Goal: Task Accomplishment & Management: Complete application form

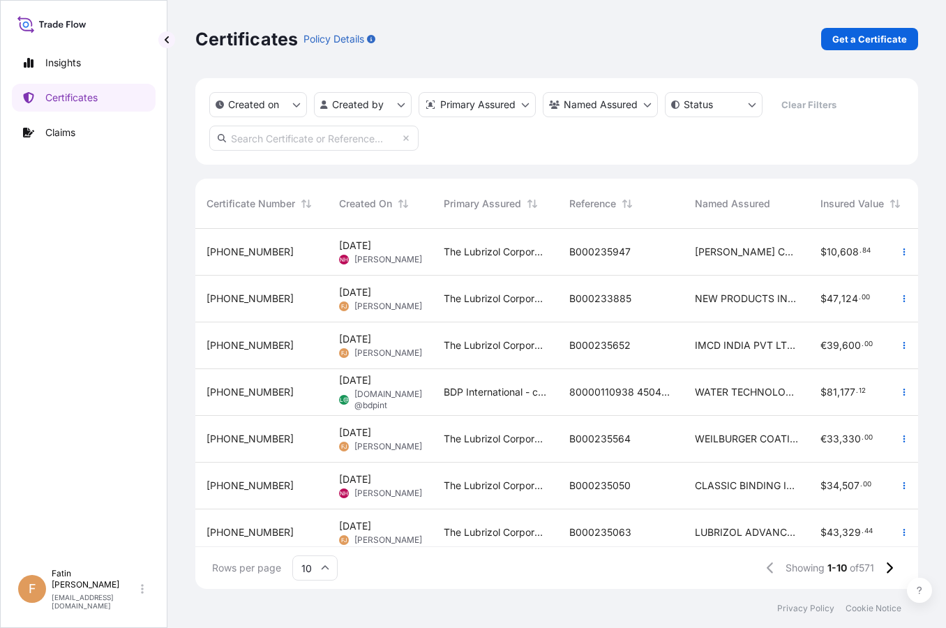
scroll to position [357, 711]
click at [477, 158] on div "Created on Created by Primary Assured Named Assured Status Clear Filters" at bounding box center [556, 121] width 723 height 86
click at [854, 42] on p "Get a Certificate" at bounding box center [869, 39] width 75 height 14
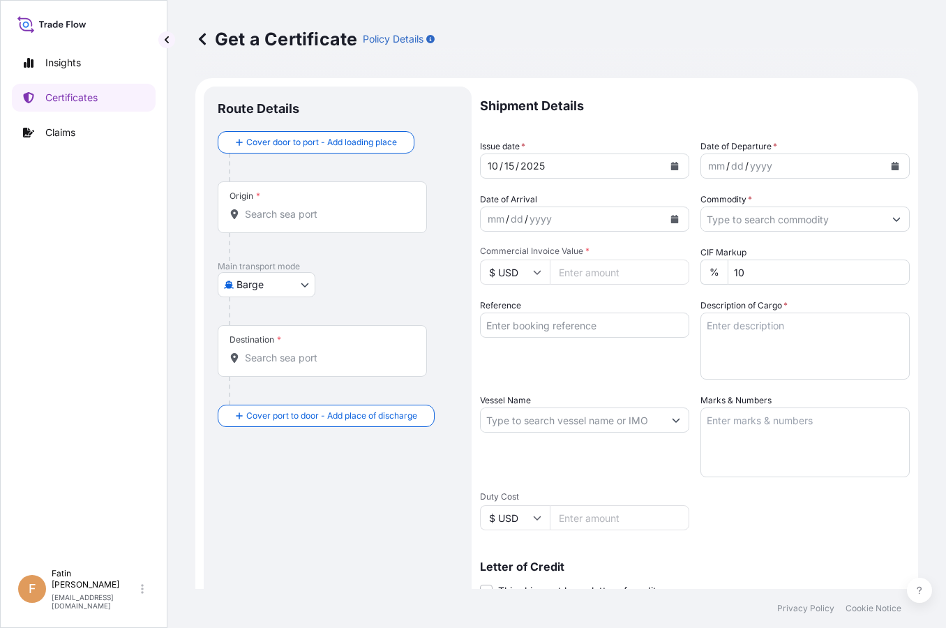
click at [283, 284] on body "Insights Certificates Claims F Fatin Japridin [EMAIL_ADDRESS][DOMAIN_NAME] Get …" at bounding box center [473, 314] width 946 height 628
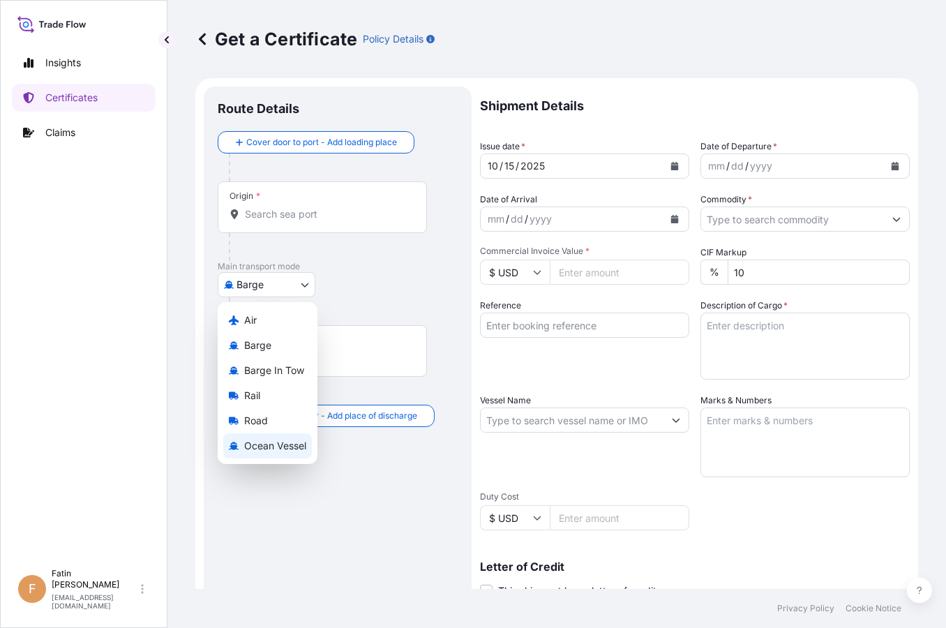
click at [273, 443] on span "Ocean Vessel" at bounding box center [275, 446] width 62 height 14
select select "Ocean Vessel"
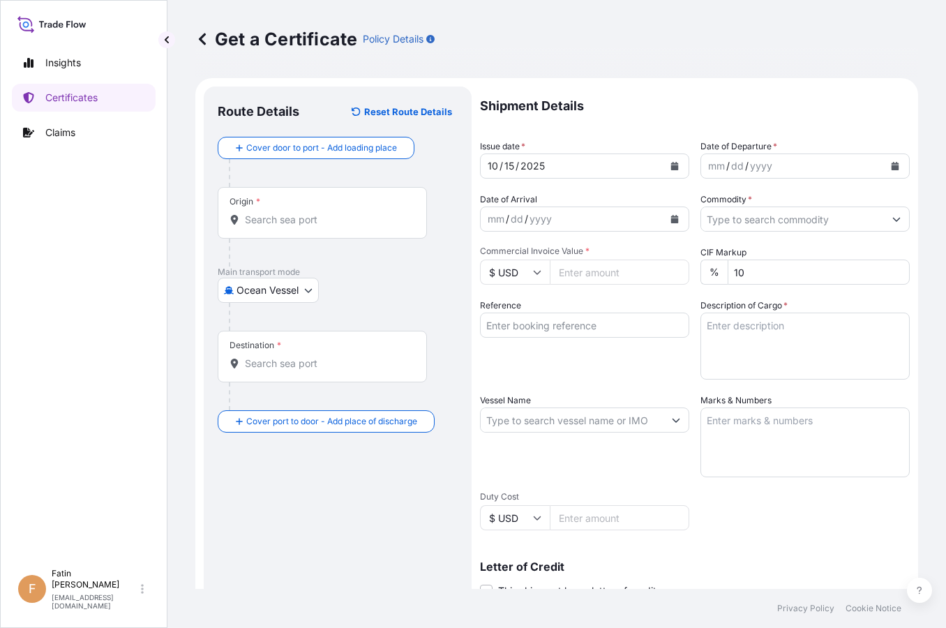
click at [296, 228] on div "Origin *" at bounding box center [322, 213] width 209 height 52
click at [296, 227] on input "Origin *" at bounding box center [327, 220] width 165 height 14
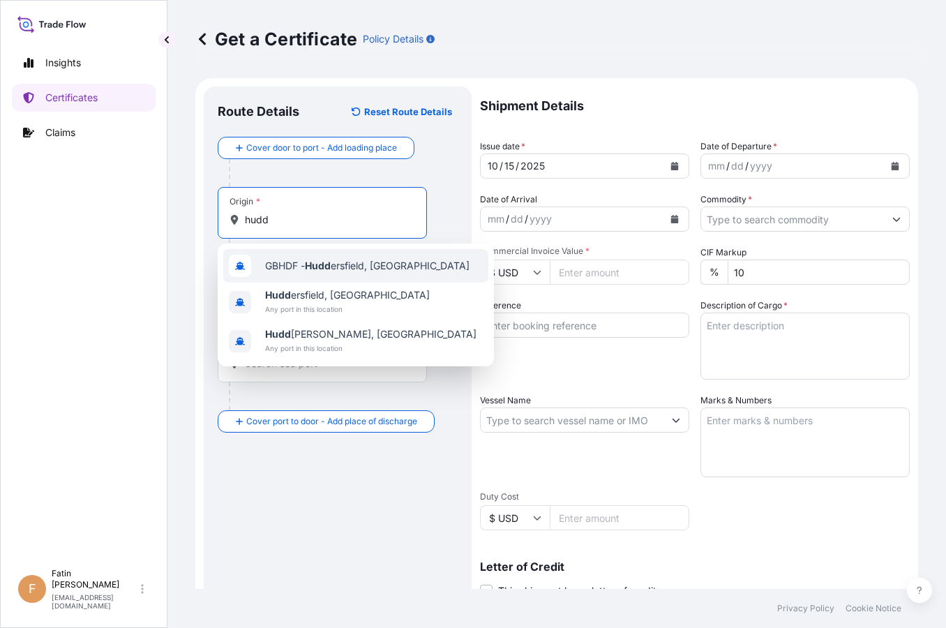
click at [308, 262] on span "GBHDF - Hudd ersfield, [GEOGRAPHIC_DATA]" at bounding box center [367, 266] width 204 height 14
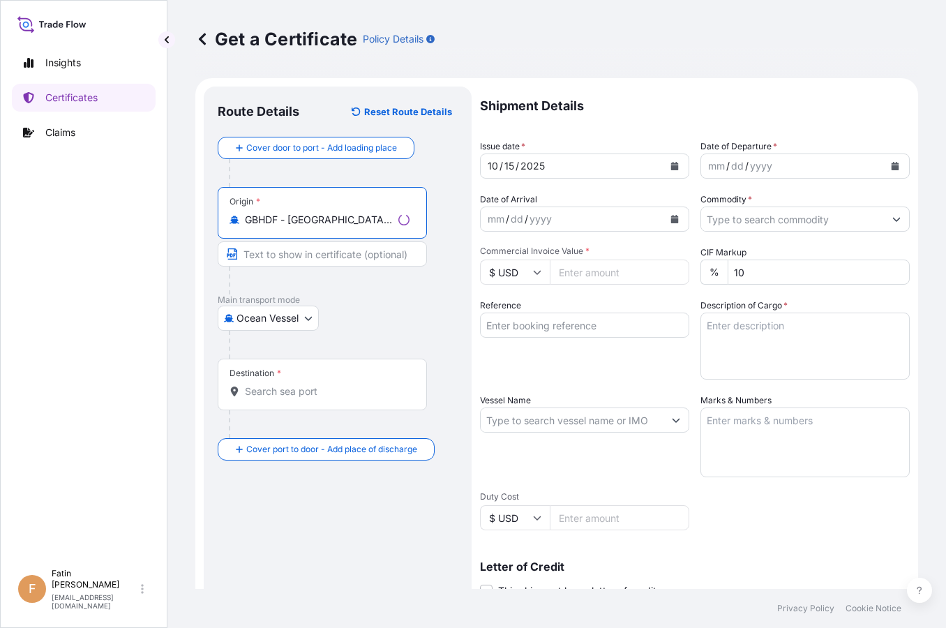
type input "GBHDF - [GEOGRAPHIC_DATA], [GEOGRAPHIC_DATA]"
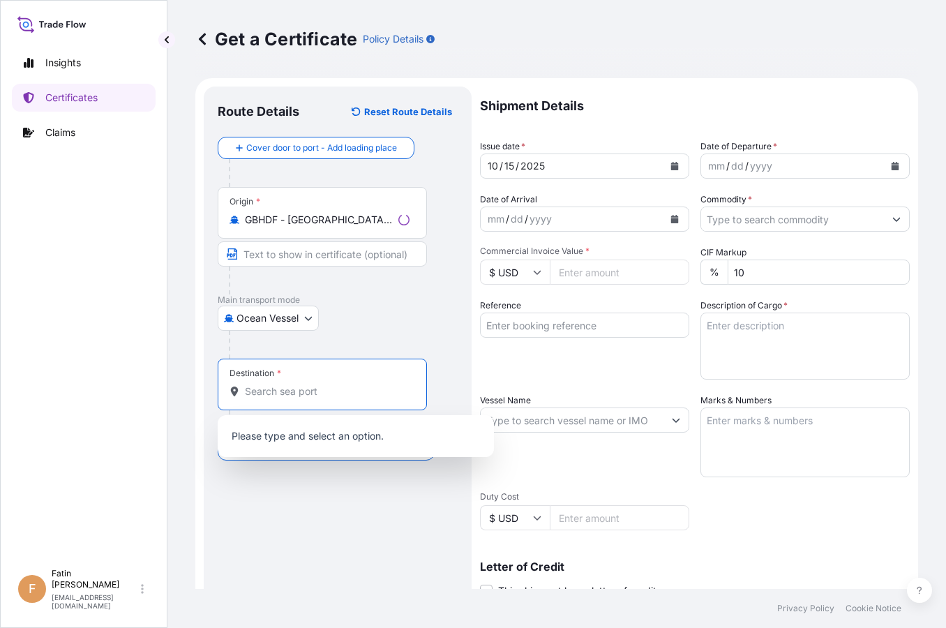
click at [306, 385] on input "Destination *" at bounding box center [327, 391] width 165 height 14
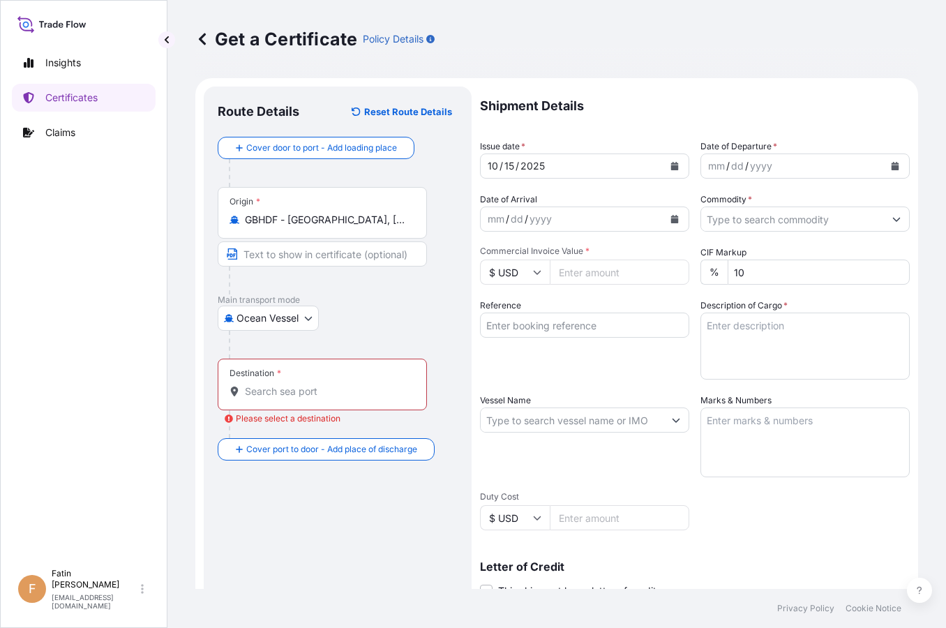
click at [275, 392] on input "Destination * Please select a destination" at bounding box center [327, 391] width 165 height 14
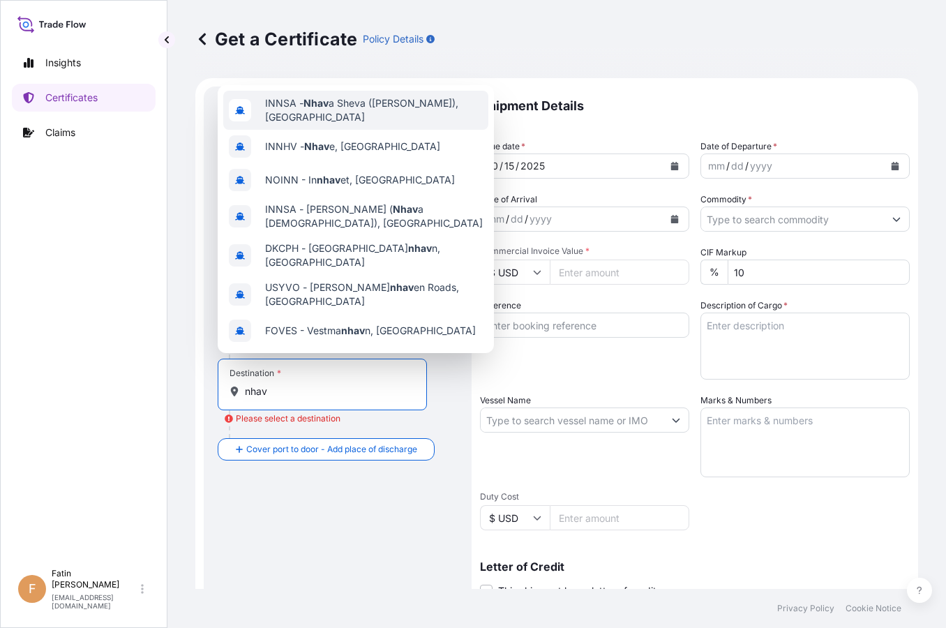
click at [352, 107] on span "INNSA - Nhav a Sheva ([PERSON_NAME]), [GEOGRAPHIC_DATA]" at bounding box center [374, 110] width 218 height 28
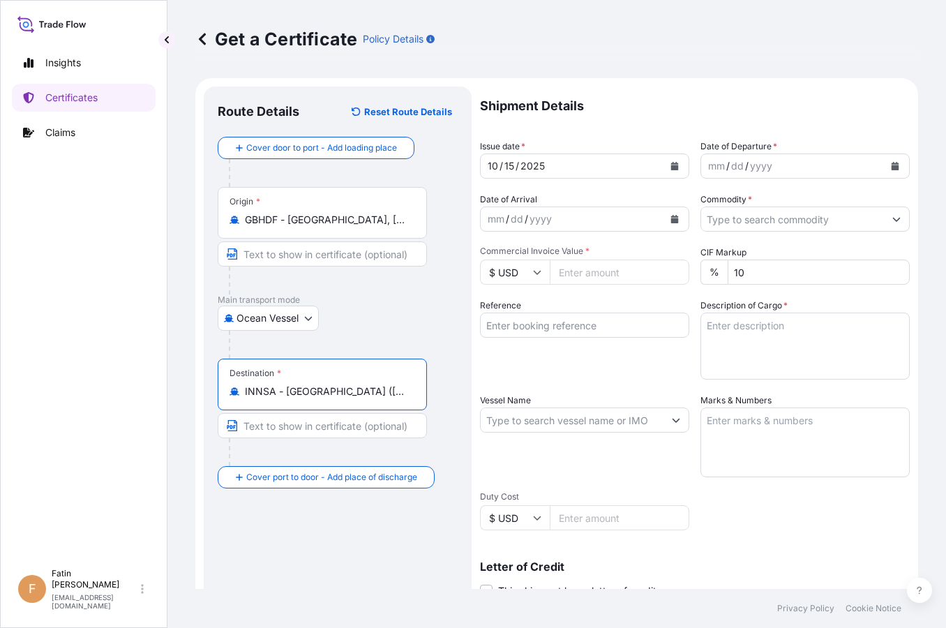
type input "INNSA - [GEOGRAPHIC_DATA] ([PERSON_NAME]), [GEOGRAPHIC_DATA]"
drag, startPoint x: 362, startPoint y: 540, endPoint x: 494, endPoint y: 390, distance: 199.7
click at [362, 540] on div "Route Details Reset Route Details Cover door to port - Add loading place Place …" at bounding box center [338, 438] width 240 height 676
click at [891, 167] on icon "Calendar" at bounding box center [895, 166] width 8 height 8
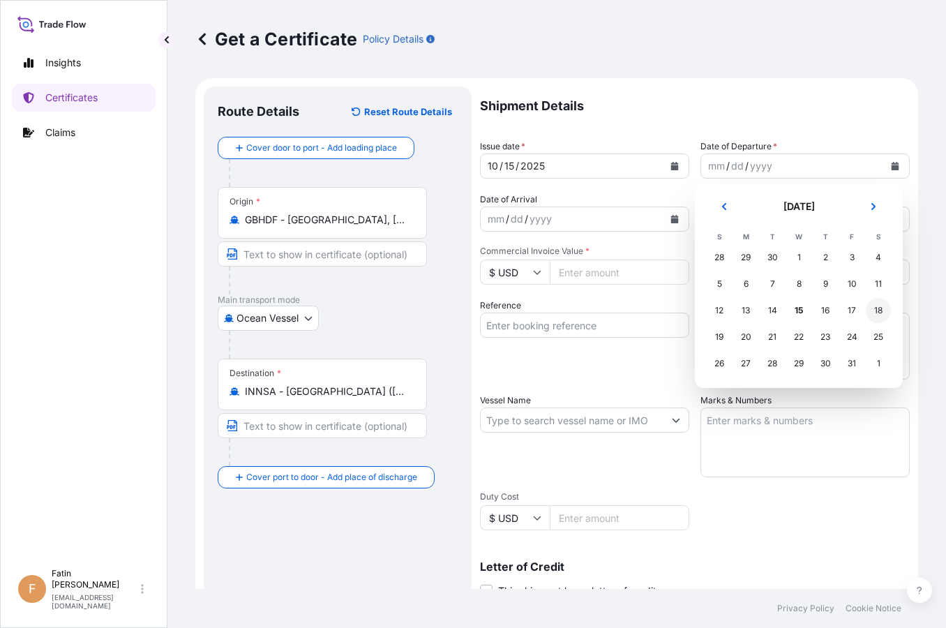
click at [874, 311] on div "18" at bounding box center [878, 310] width 25 height 25
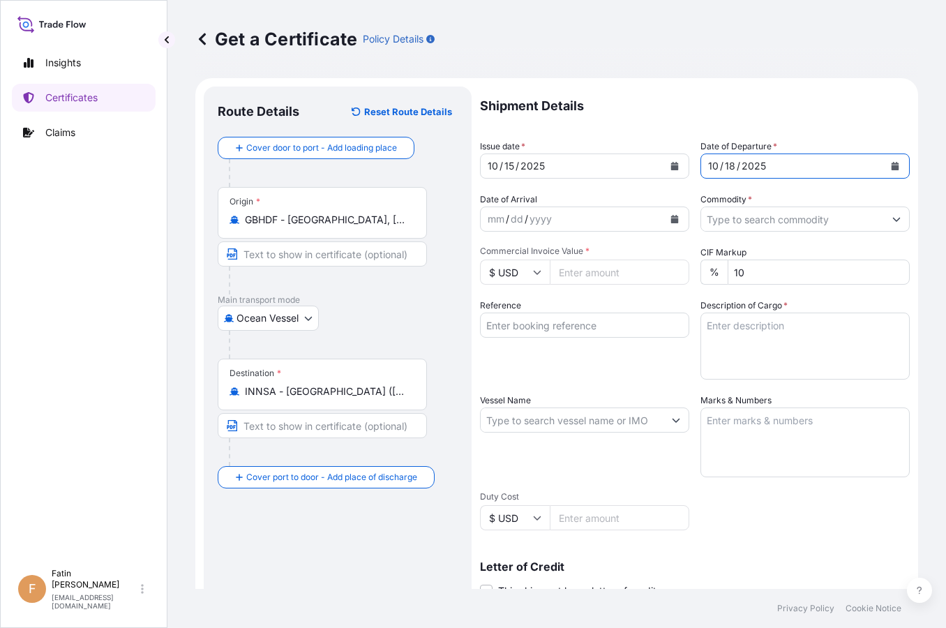
click at [855, 213] on input "Commodity *" at bounding box center [792, 218] width 183 height 25
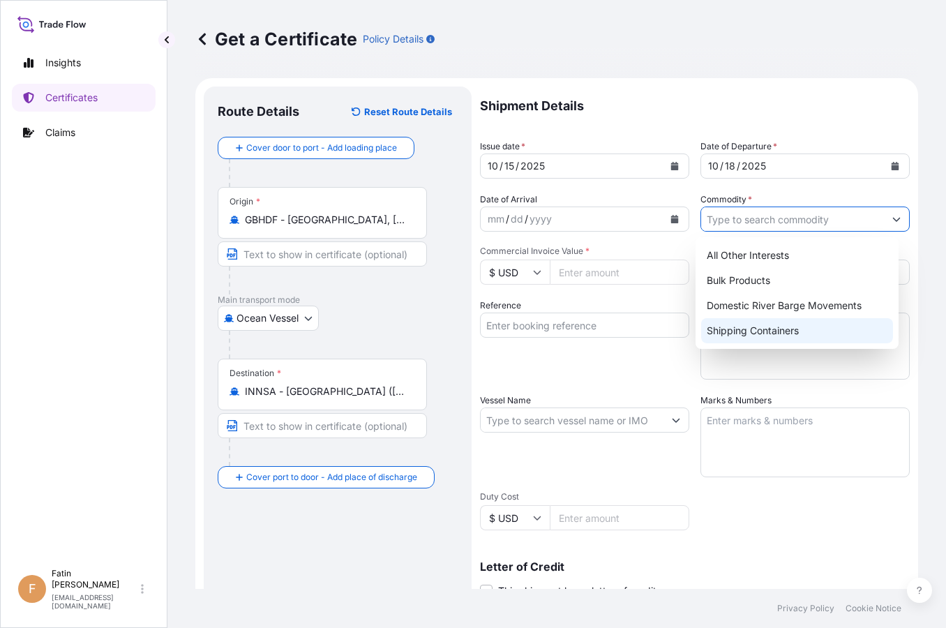
click at [781, 337] on div "Shipping Containers" at bounding box center [797, 330] width 192 height 25
type input "Shipping Containers"
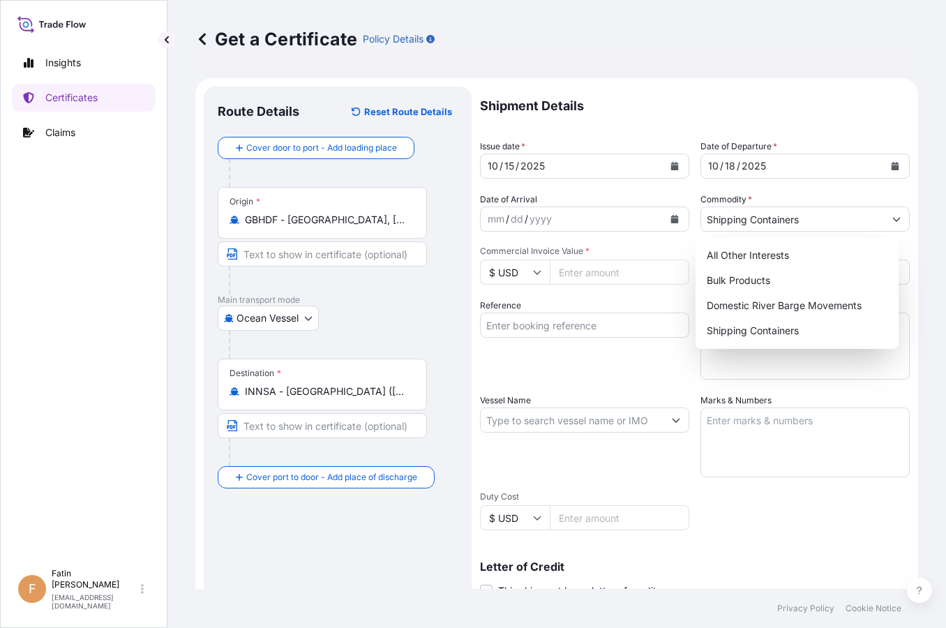
click at [572, 271] on input "Commercial Invoice Value *" at bounding box center [620, 271] width 140 height 25
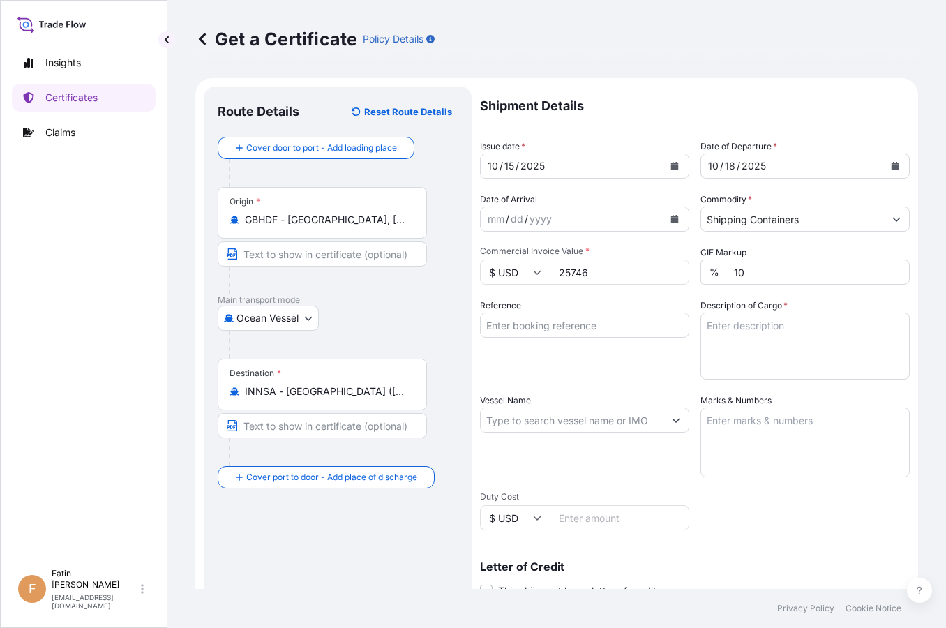
type input "25746"
click at [498, 56] on div "Get a Certificate Policy Details" at bounding box center [556, 39] width 723 height 78
click at [555, 326] on input "Reference" at bounding box center [584, 324] width 209 height 25
paste input "B000236402"
type input "B000236402"
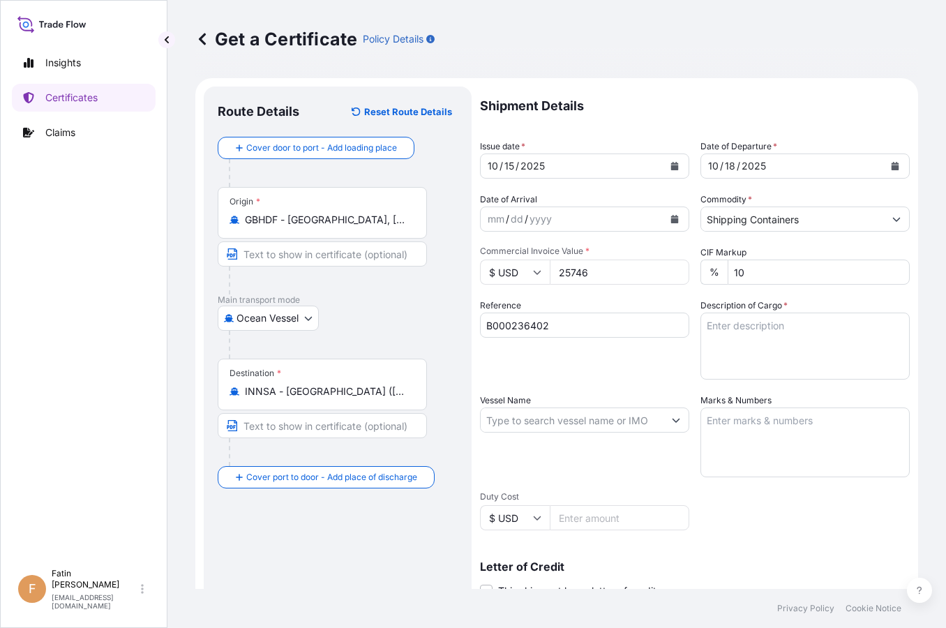
click at [322, 320] on div "Ocean Vessel Air Barge Barge in Tow Rail Road [GEOGRAPHIC_DATA]" at bounding box center [338, 318] width 240 height 25
click at [749, 347] on textarea "Description of Cargo *" at bounding box center [804, 345] width 209 height 67
paste textarea "40 BOXES LOADED ONTO 3 PALLETS LOADED INTO 1 LCL SOLSPERSE(TM) 5000S GW: 734.00…"
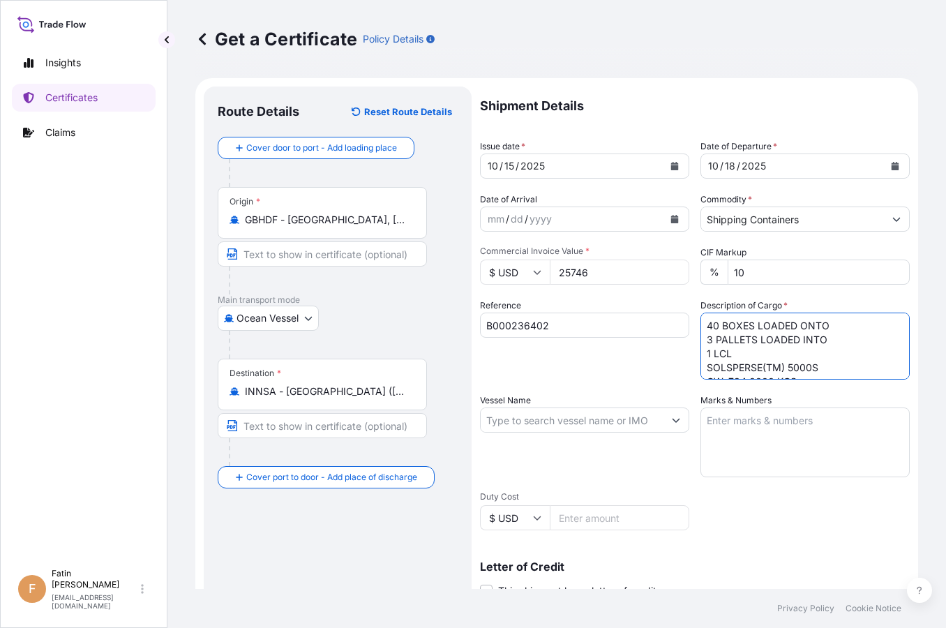
type textarea "40 BOXES LOADED ONTO 3 PALLETS LOADED INTO 1 LCL SOLSPERSE(TM) 5000S GW: 734.00…"
click at [496, 423] on input "Vessel Name" at bounding box center [572, 419] width 183 height 25
paste input "OAKLAND EXPRESS"
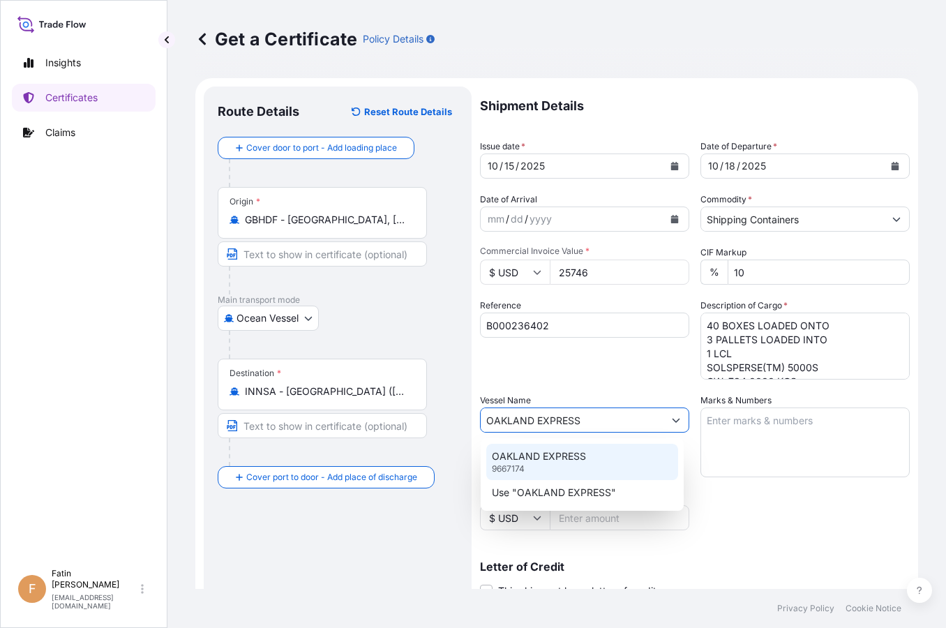
click at [595, 454] on div "OAKLAND EXPRESS 9667174" at bounding box center [582, 462] width 192 height 36
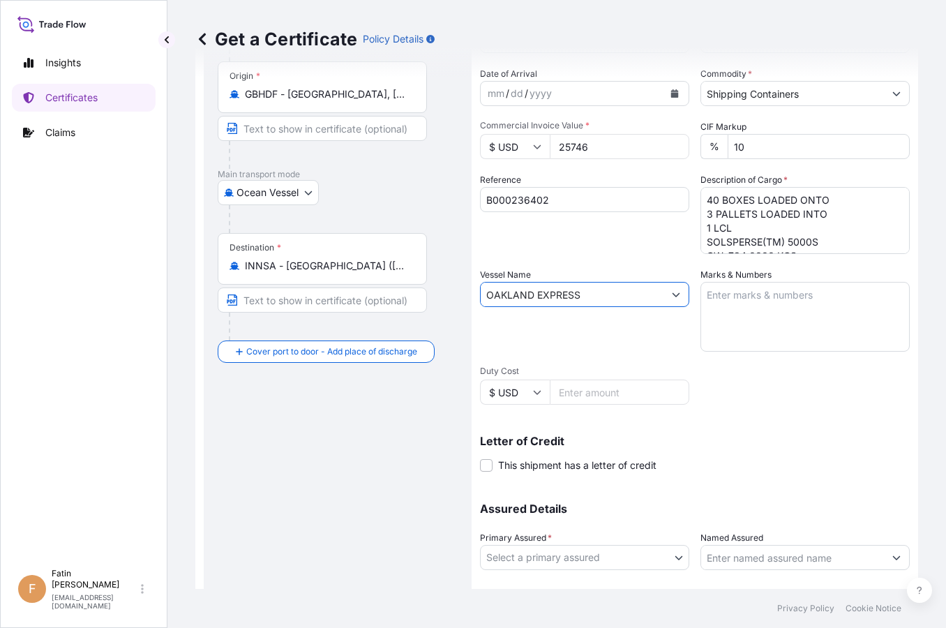
scroll to position [209, 0]
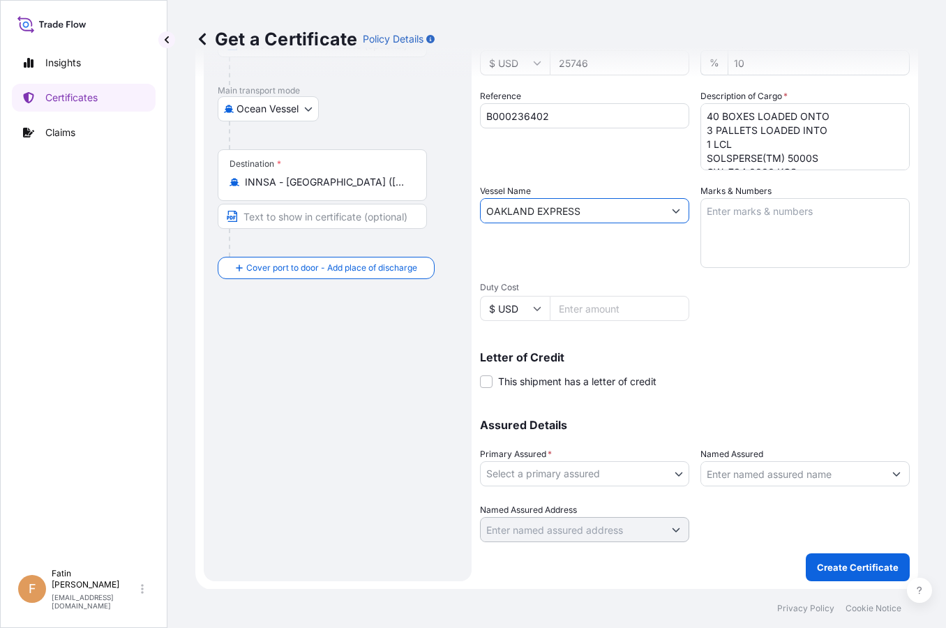
type input "OAKLAND EXPRESS"
click at [666, 474] on body "0 options available. 2 options available. Insights Certificates Claims F Fatin …" at bounding box center [473, 314] width 946 height 628
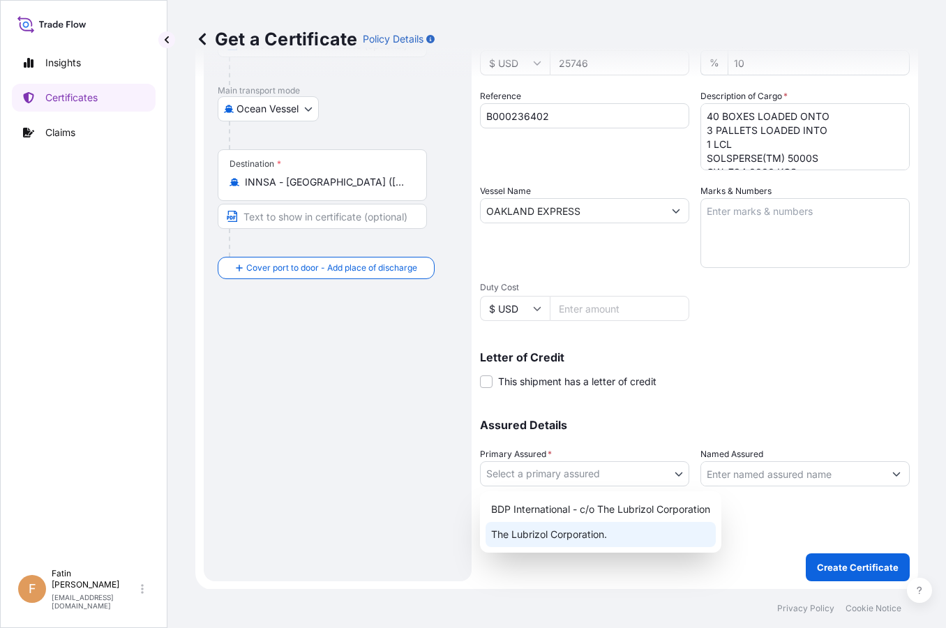
click at [601, 542] on div "The Lubrizol Corporation." at bounding box center [600, 534] width 230 height 25
select select "32212"
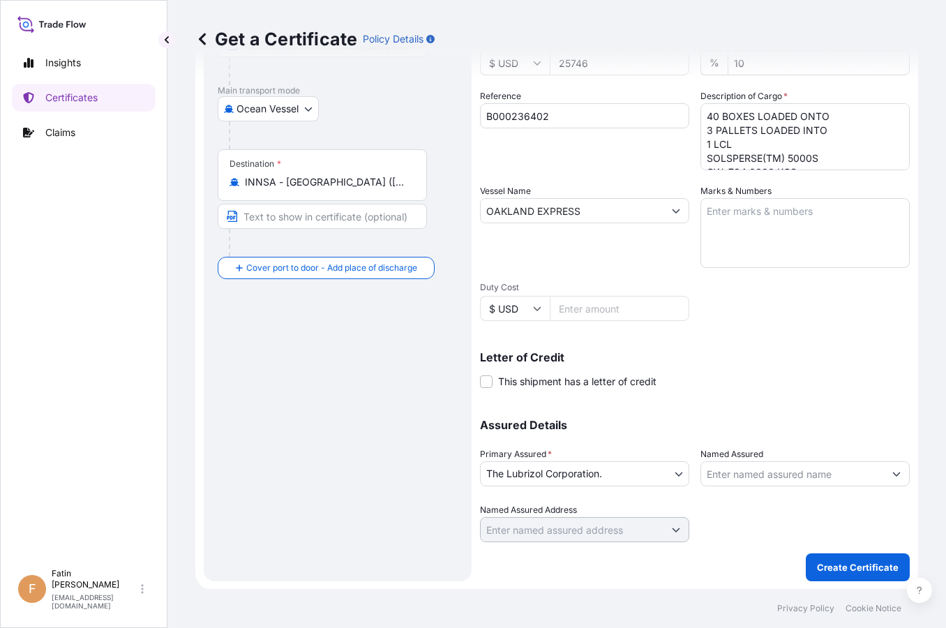
click at [400, 470] on div "Route Details Reset Route Details Cover door to port - Add loading place Place …" at bounding box center [338, 229] width 240 height 676
click at [349, 396] on div "Route Details Reset Route Details Cover door to port - Add loading place Place …" at bounding box center [338, 229] width 240 height 676
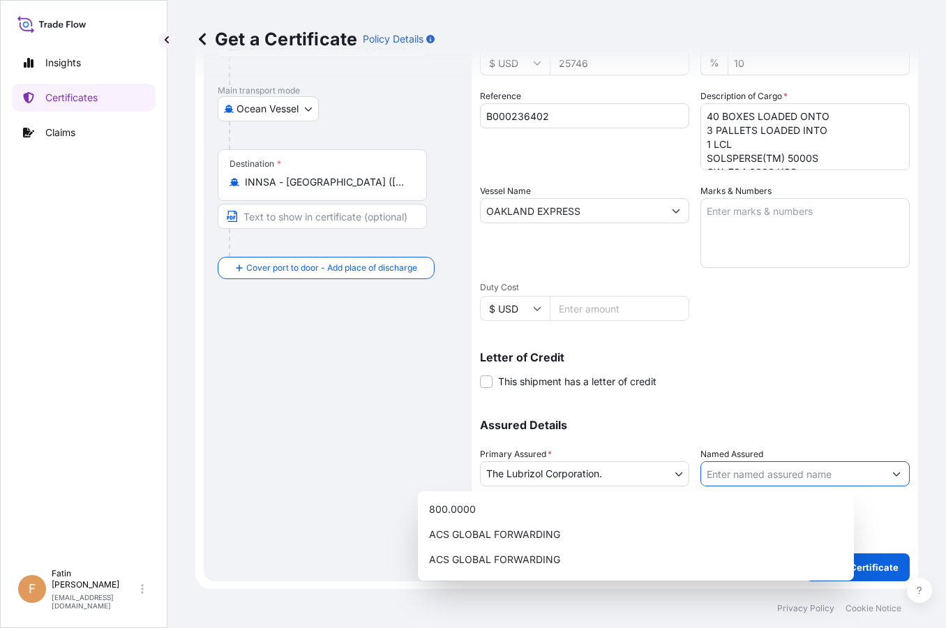
click at [790, 468] on input "Named Assured" at bounding box center [792, 473] width 183 height 25
paste input "[PERSON_NAME] PAINTS INDIA LTD"
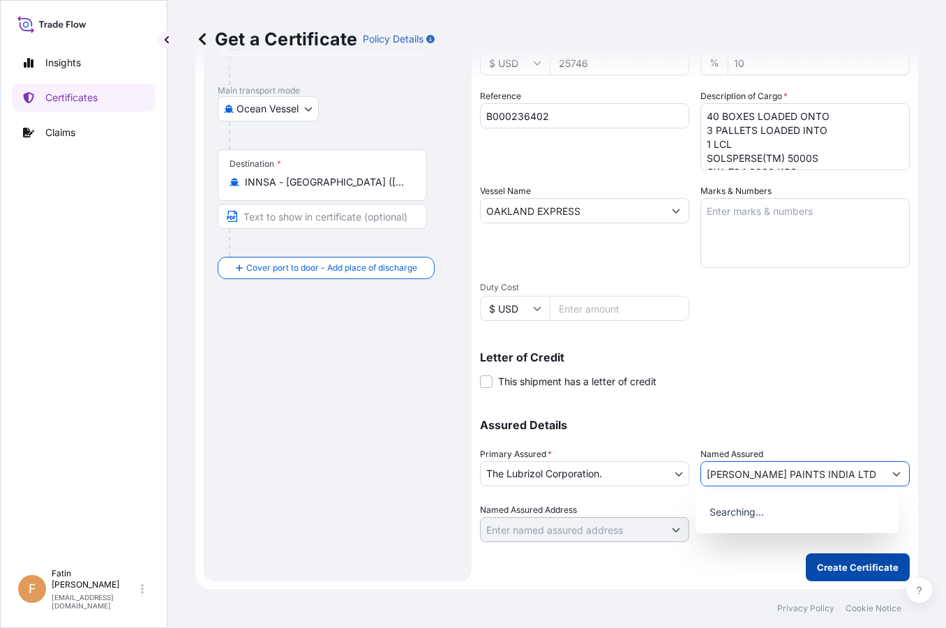
type input "[PERSON_NAME] PAINTS INDIA LTD"
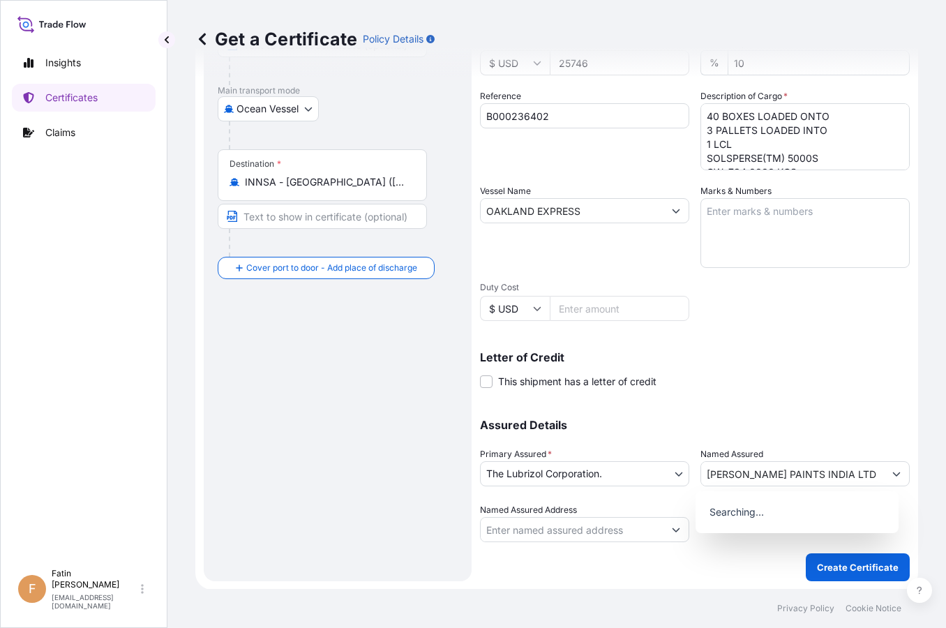
click at [849, 408] on div "Assured Details Primary Assured * The Lubrizol Corporation. BDP International -…" at bounding box center [695, 472] width 430 height 140
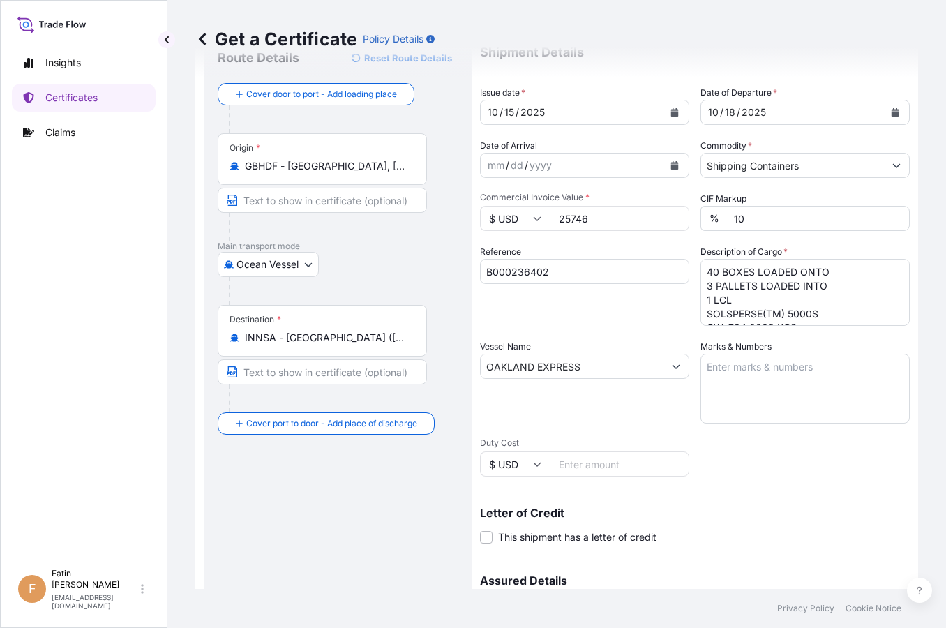
scroll to position [0, 0]
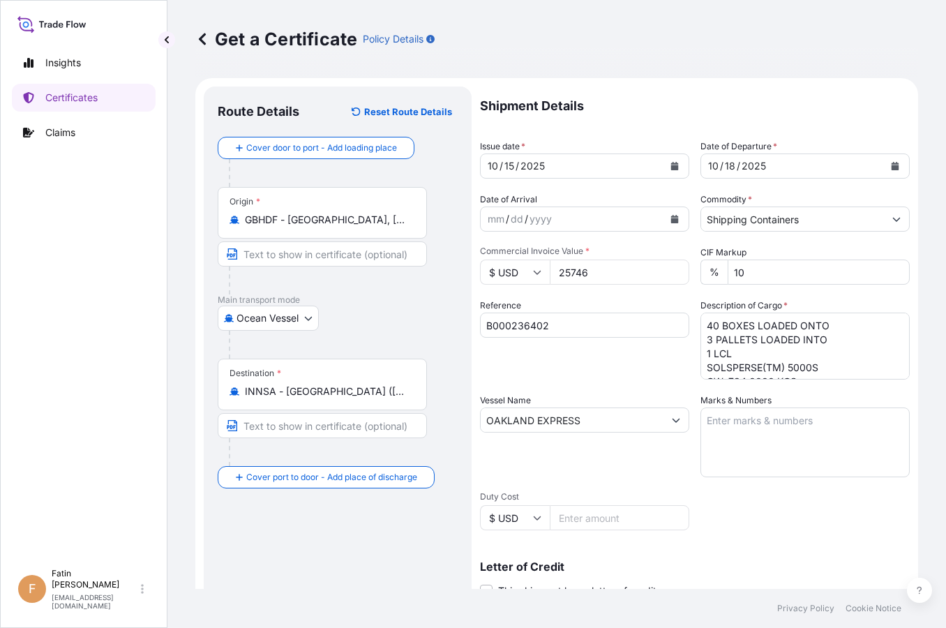
click at [608, 278] on input "25746" at bounding box center [620, 271] width 140 height 25
type input "25746.00"
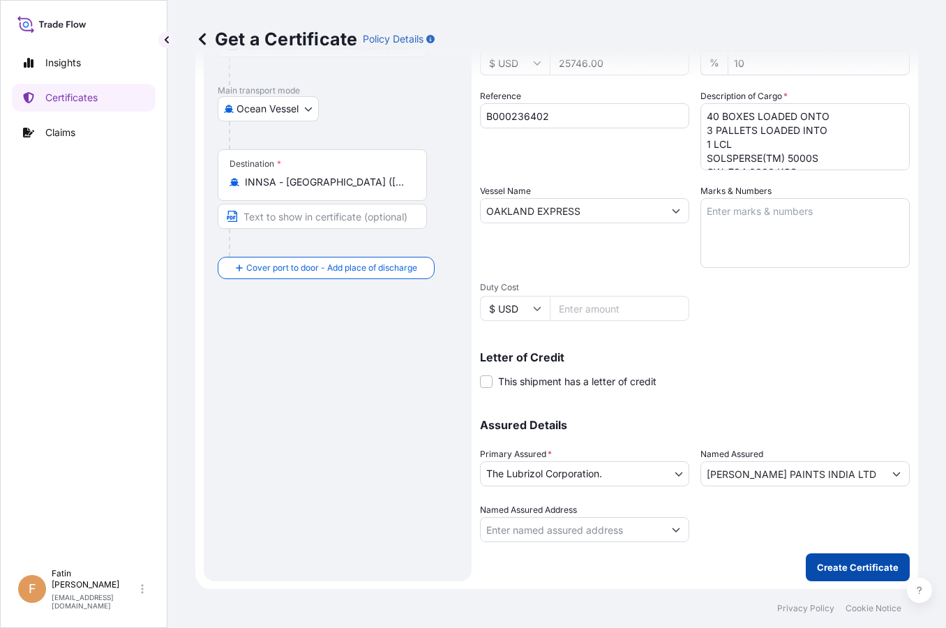
click at [835, 557] on button "Create Certificate" at bounding box center [858, 567] width 104 height 28
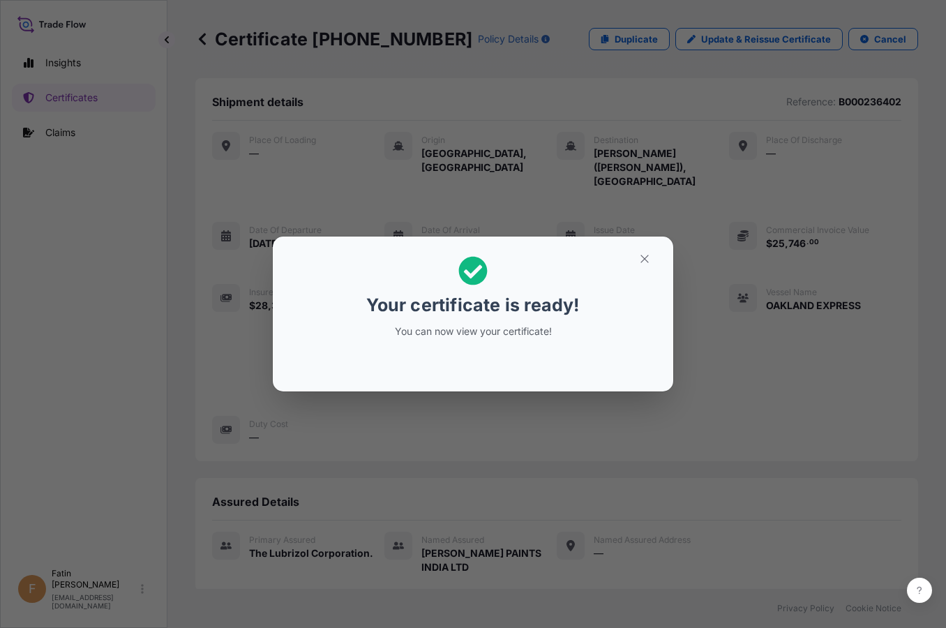
click at [784, 397] on div "Your certificate is ready! You can now view your certificate!" at bounding box center [473, 314] width 946 height 628
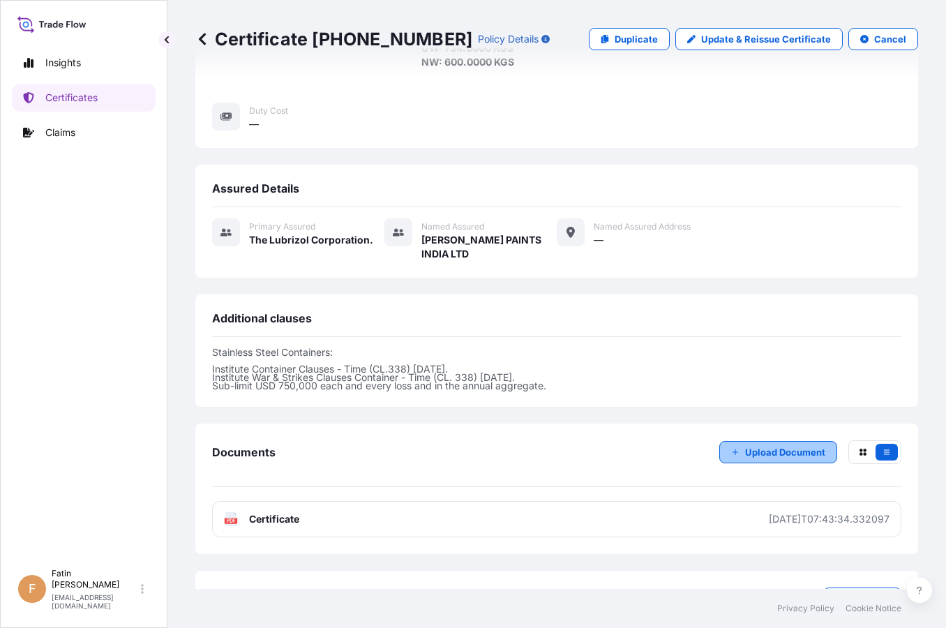
scroll to position [332, 0]
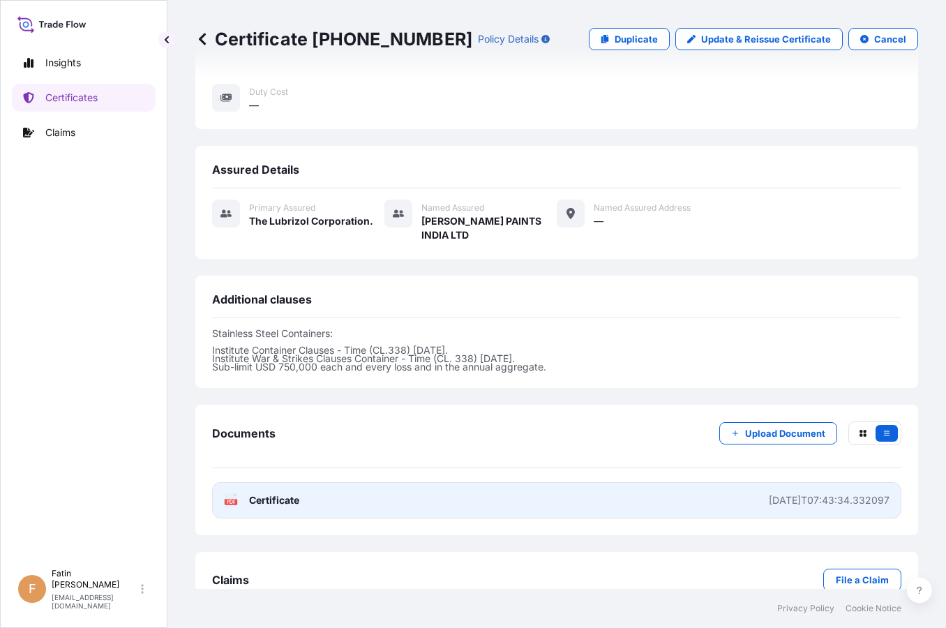
click at [815, 493] on div "[DATE]T07:43:34.332097" at bounding box center [829, 500] width 121 height 14
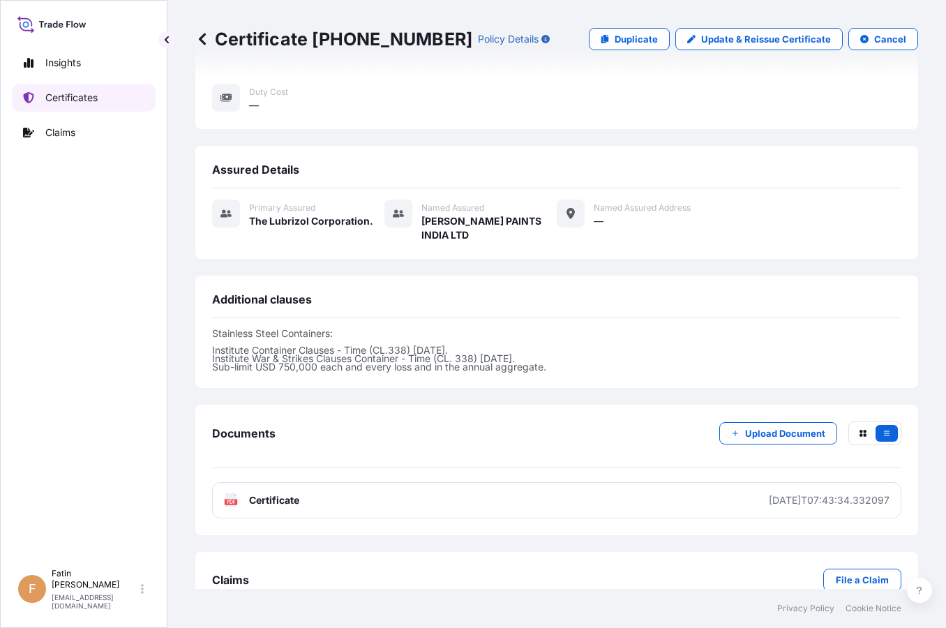
click at [66, 103] on p "Certificates" at bounding box center [71, 98] width 52 height 14
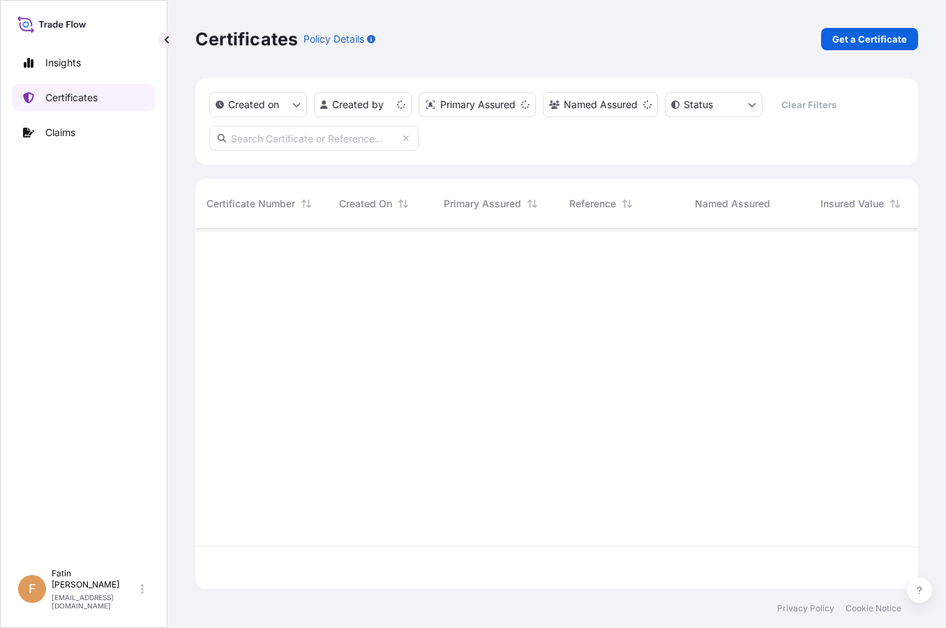
scroll to position [357, 711]
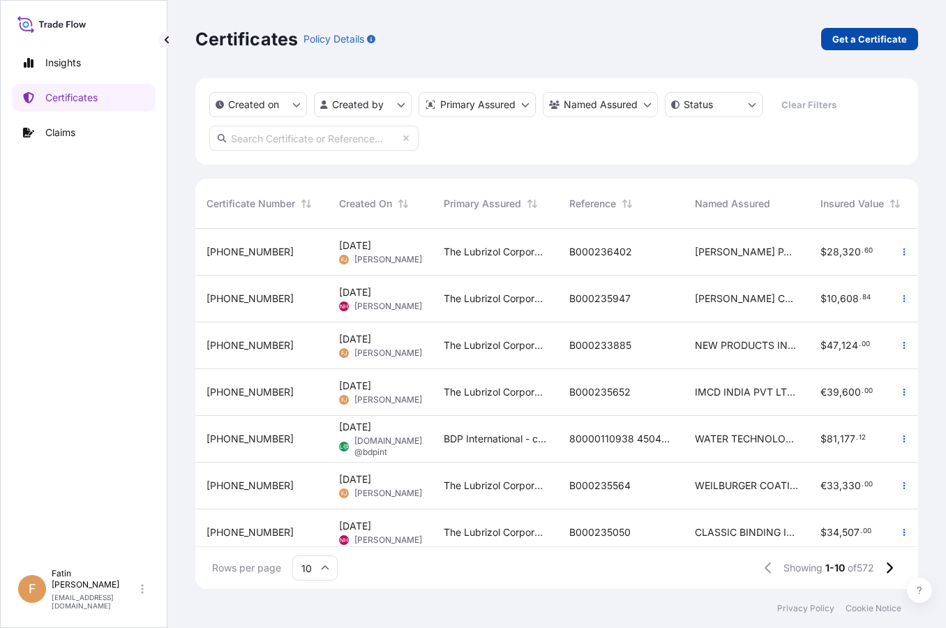
click at [873, 43] on p "Get a Certificate" at bounding box center [869, 39] width 75 height 14
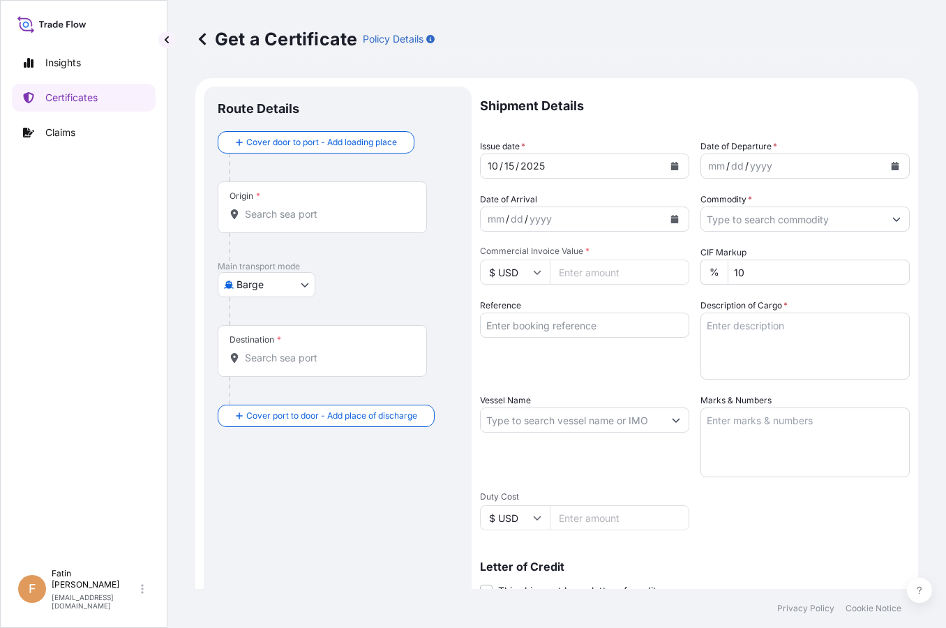
click at [257, 274] on body "Insights Certificates Claims F Fatin Japridin [EMAIL_ADDRESS][DOMAIN_NAME] Get …" at bounding box center [473, 314] width 946 height 628
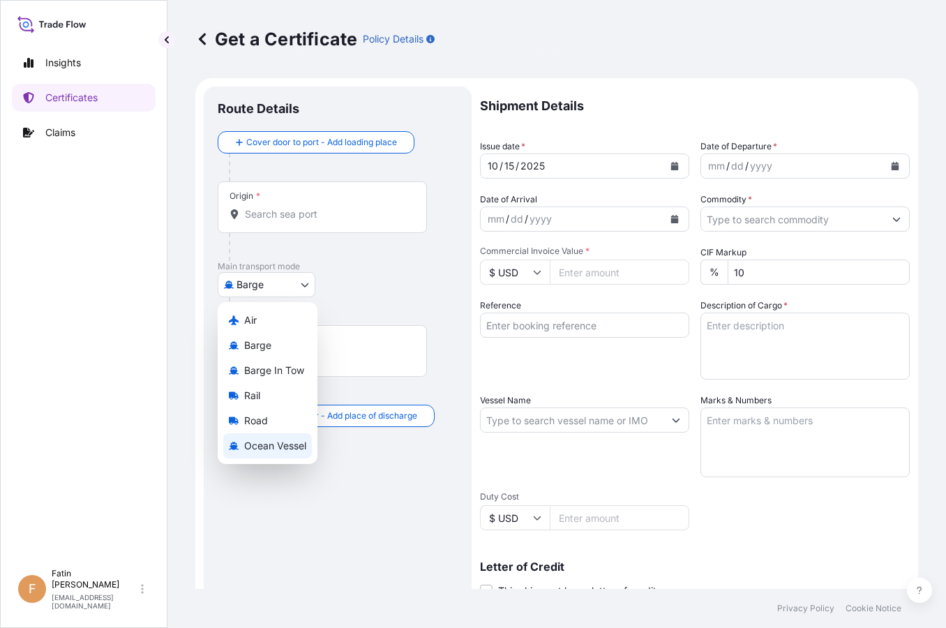
click at [262, 438] on div "Ocean Vessel" at bounding box center [267, 445] width 89 height 25
select select "Ocean Vessel"
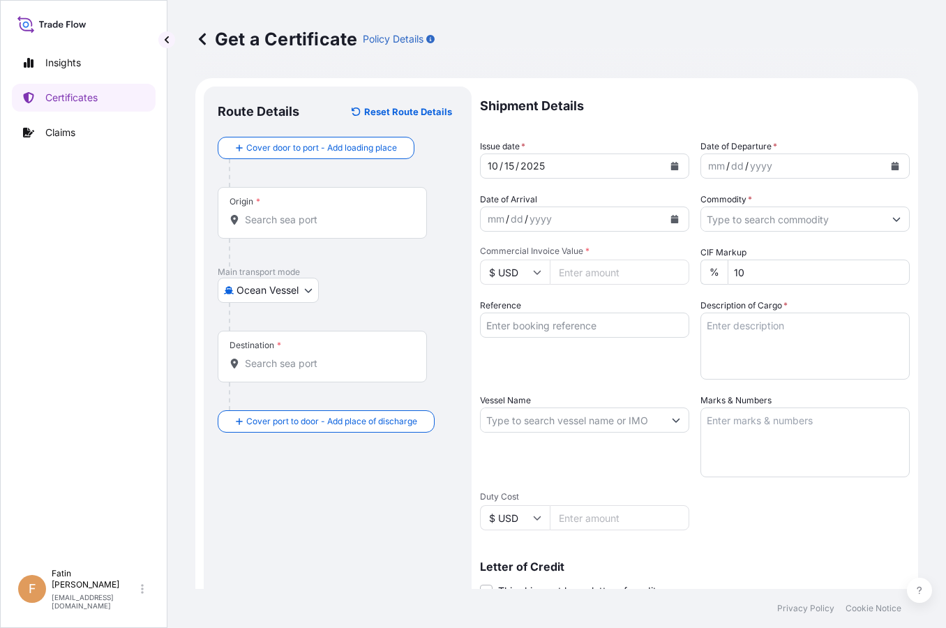
click at [273, 192] on div "Origin *" at bounding box center [322, 213] width 209 height 52
click at [273, 213] on input "Origin *" at bounding box center [327, 220] width 165 height 14
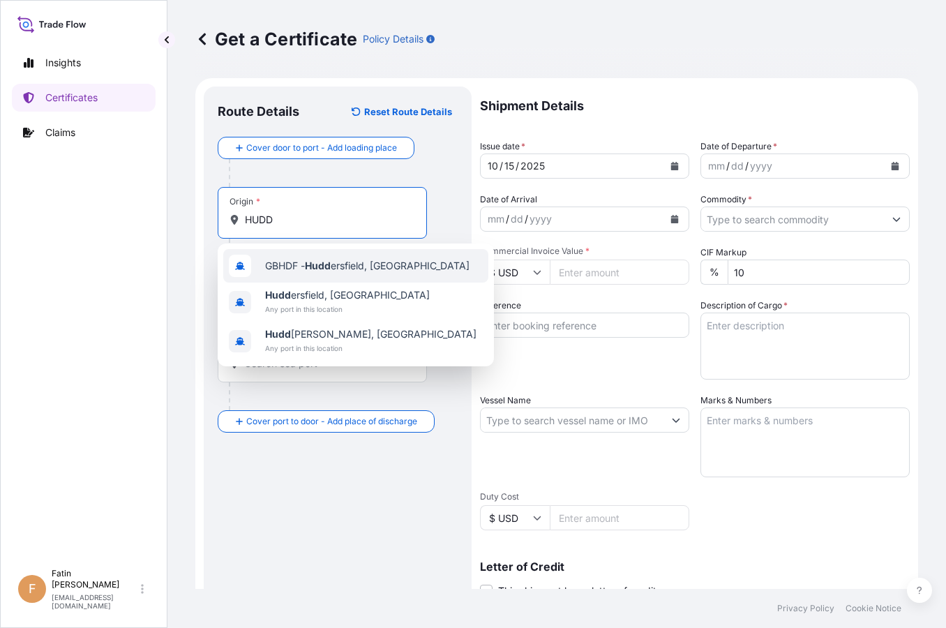
click at [307, 268] on span "GBHDF - Hudd ersfield, [GEOGRAPHIC_DATA]" at bounding box center [367, 266] width 204 height 14
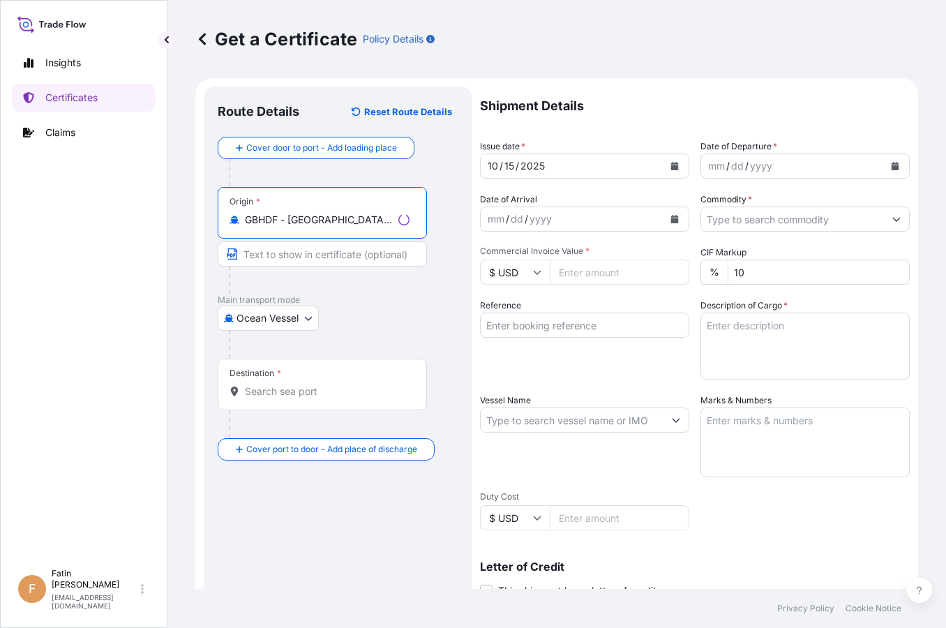
type input "GBHDF - [GEOGRAPHIC_DATA], [GEOGRAPHIC_DATA]"
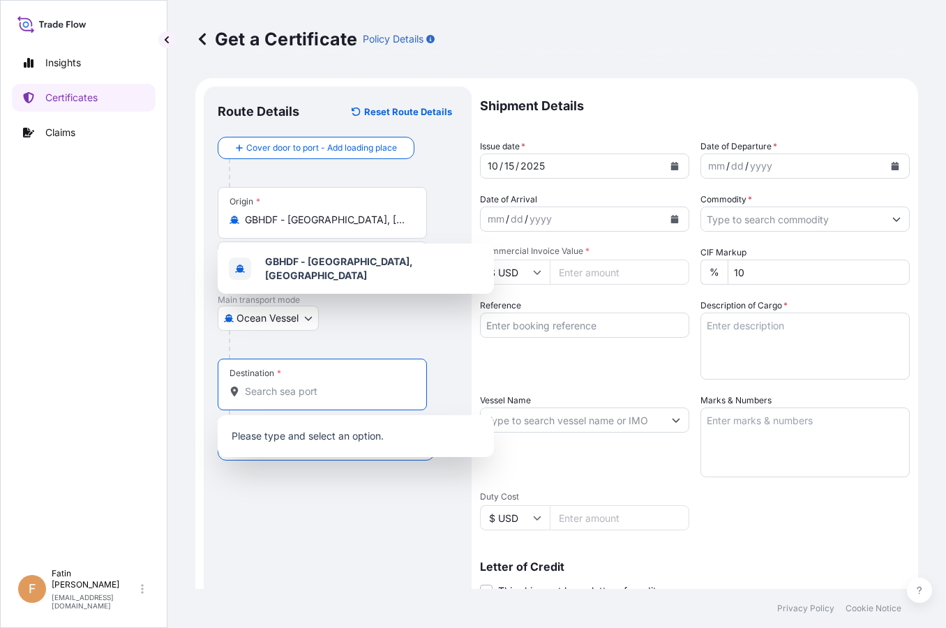
click at [310, 392] on input "Destination *" at bounding box center [327, 391] width 165 height 14
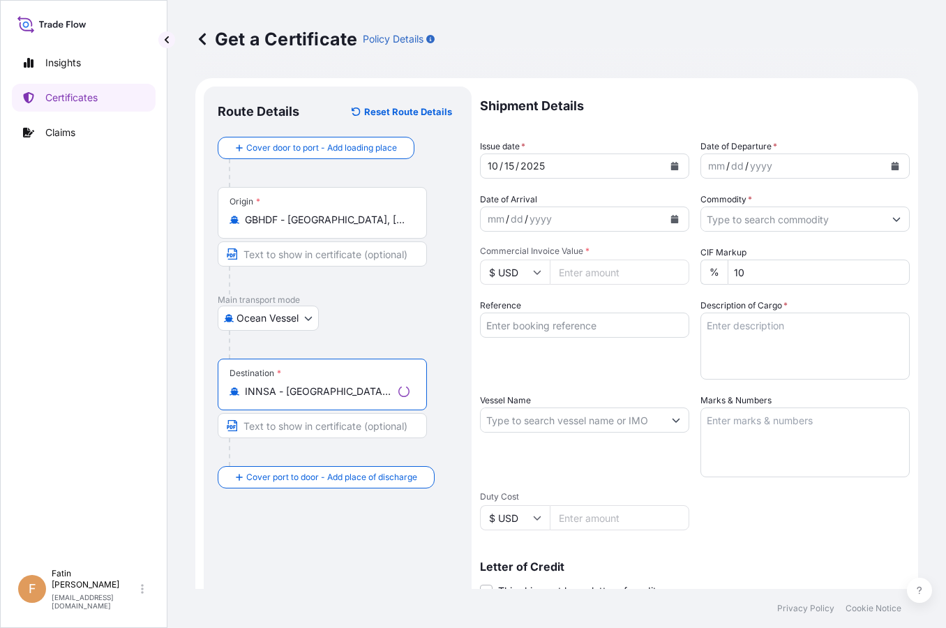
type input "INNSA - [GEOGRAPHIC_DATA] ([PERSON_NAME]), [GEOGRAPHIC_DATA]"
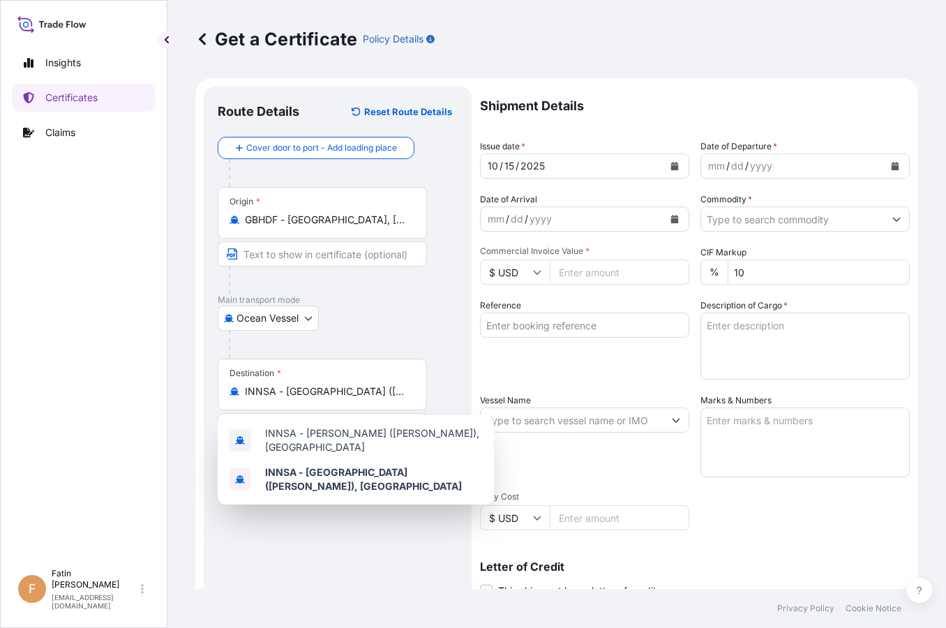
click at [123, 457] on div "Insights Certificates Claims" at bounding box center [84, 298] width 144 height 525
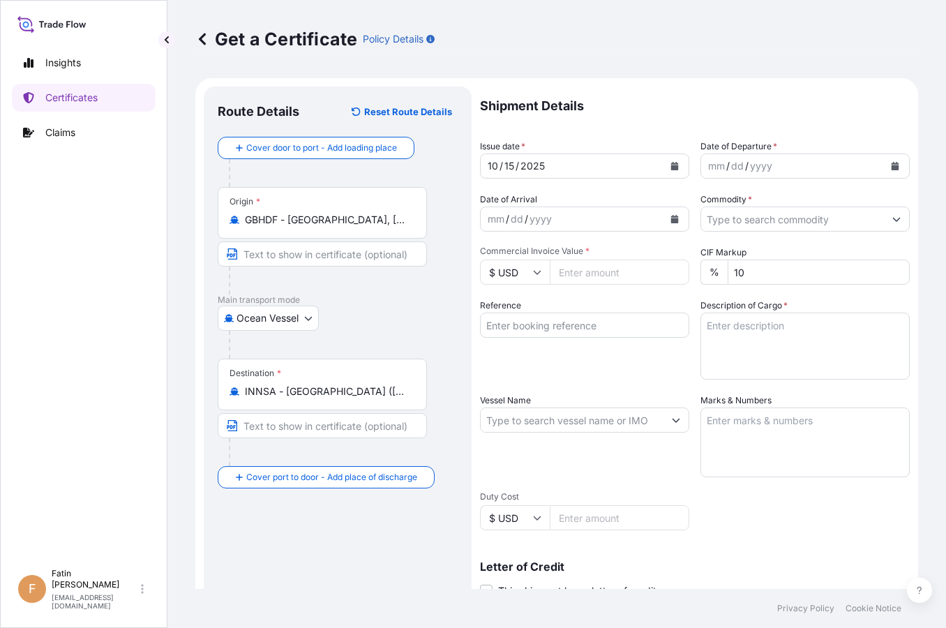
click at [884, 167] on button "Calendar" at bounding box center [895, 166] width 22 height 22
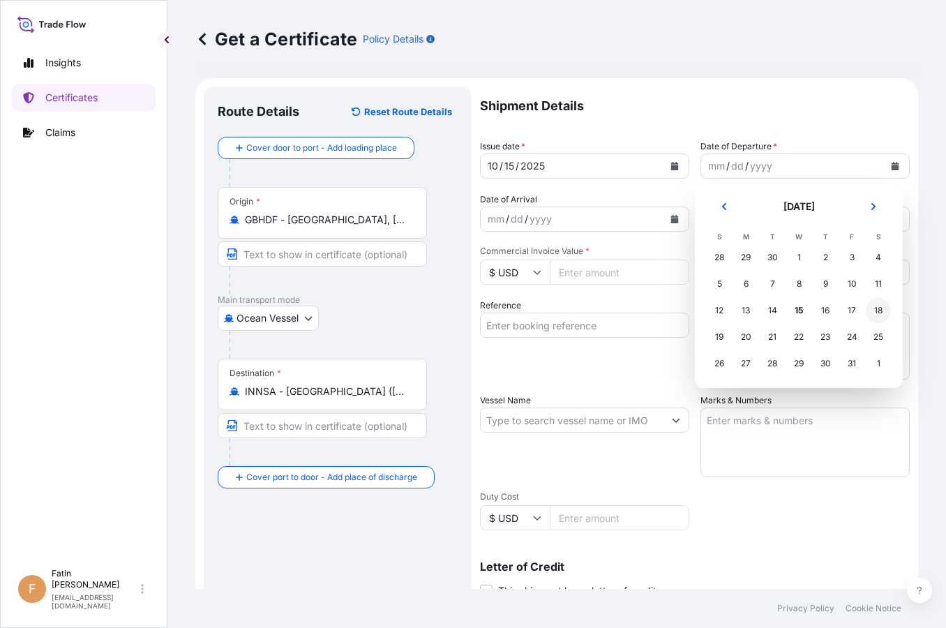
click at [879, 310] on div "18" at bounding box center [878, 310] width 25 height 25
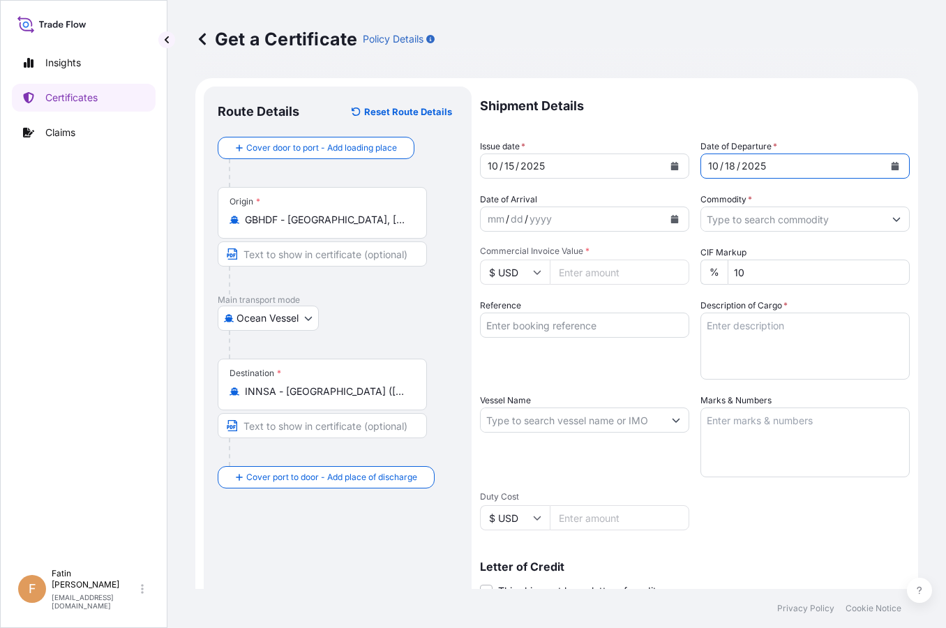
click at [765, 220] on input "Commodity *" at bounding box center [792, 218] width 183 height 25
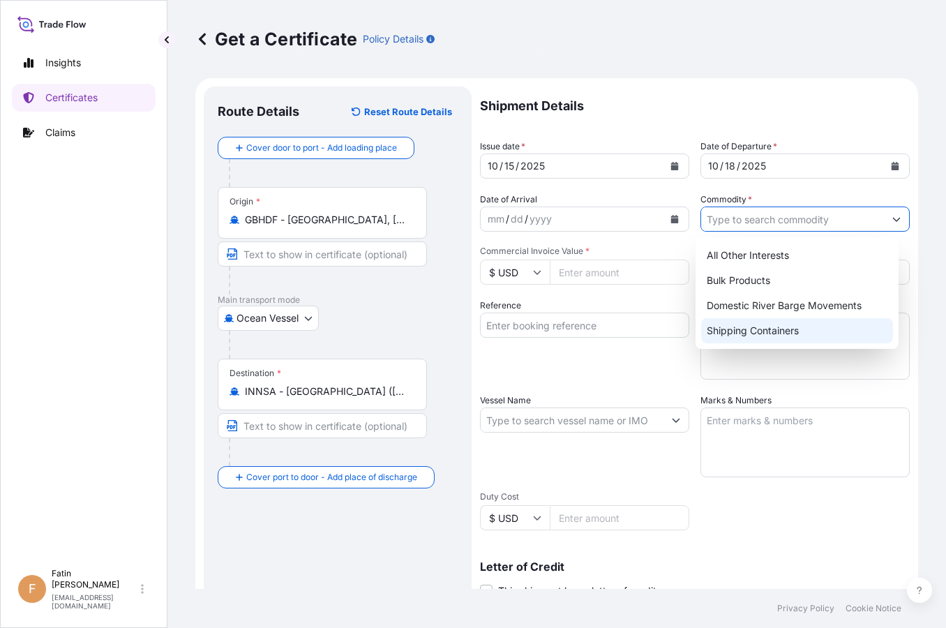
click at [762, 329] on div "Shipping Containers" at bounding box center [797, 330] width 192 height 25
type input "Shipping Containers"
click at [605, 278] on input "Commercial Invoice Value *" at bounding box center [620, 271] width 140 height 25
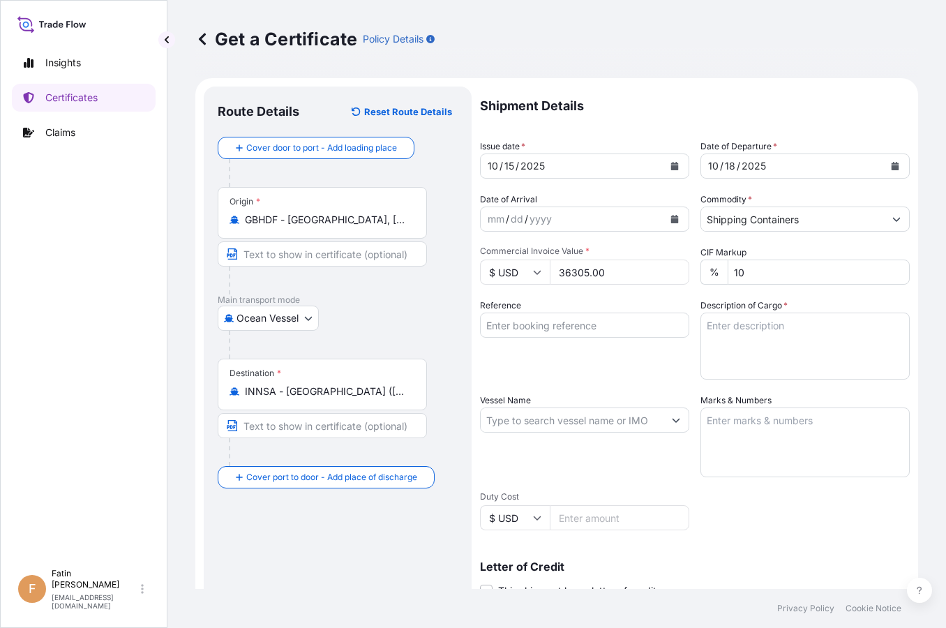
type input "36305.00"
drag, startPoint x: 578, startPoint y: 326, endPoint x: 649, endPoint y: 135, distance: 203.7
click at [578, 326] on input "Reference" at bounding box center [584, 324] width 209 height 25
click at [112, 337] on div "Insights Certificates Claims" at bounding box center [84, 298] width 144 height 525
click at [553, 319] on input "Reference" at bounding box center [584, 324] width 209 height 25
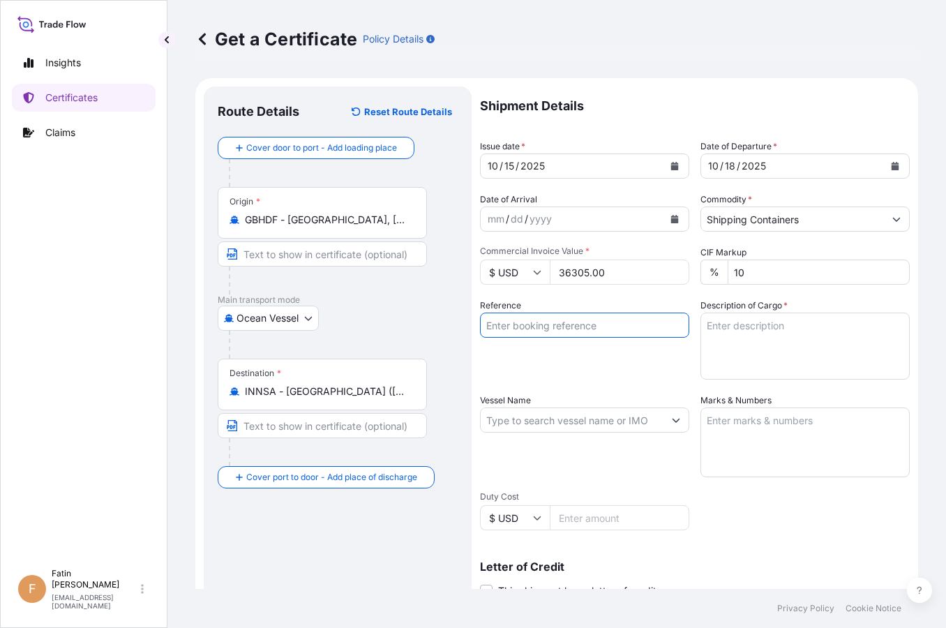
paste input "B000236403"
type input "B000236403"
click at [728, 332] on textarea "Description of Cargo *" at bounding box center [804, 345] width 209 height 67
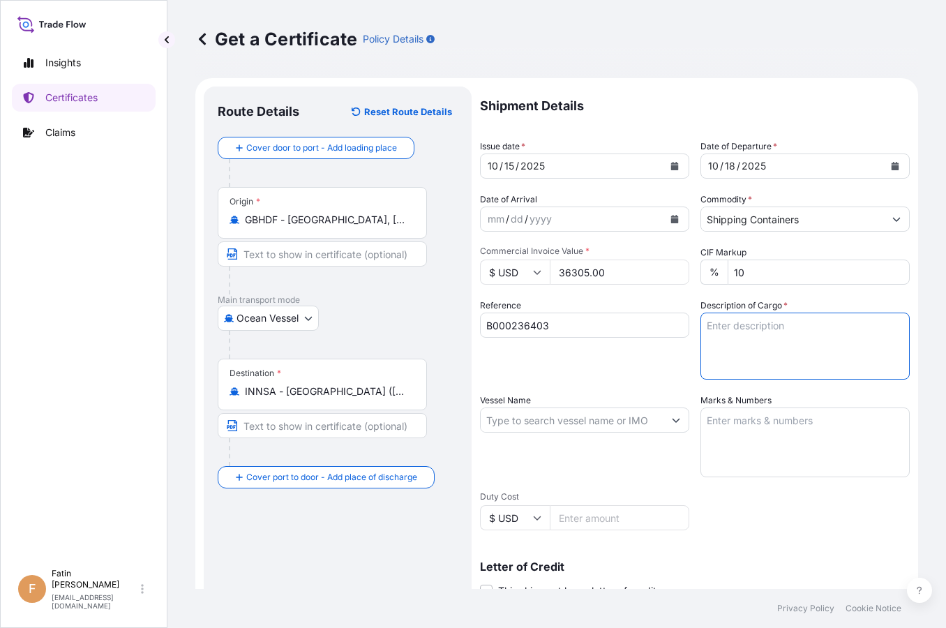
paste textarea "57 PACKAGES LOADED ONTO 6 PALLETS 20 PAILS SOLSPERSE(TM) 39000 6 PAILS SOLSPERS…"
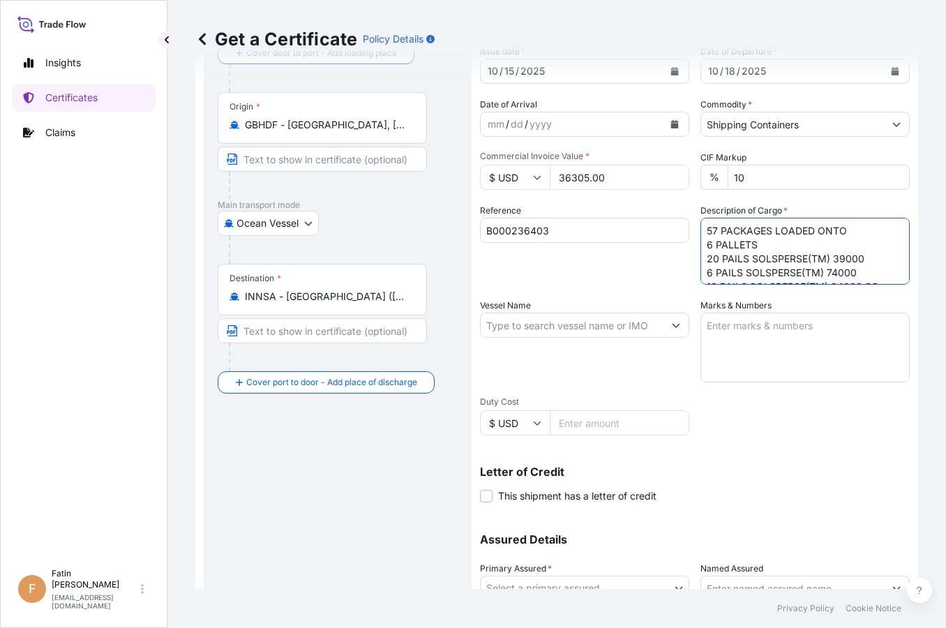
scroll to position [209, 0]
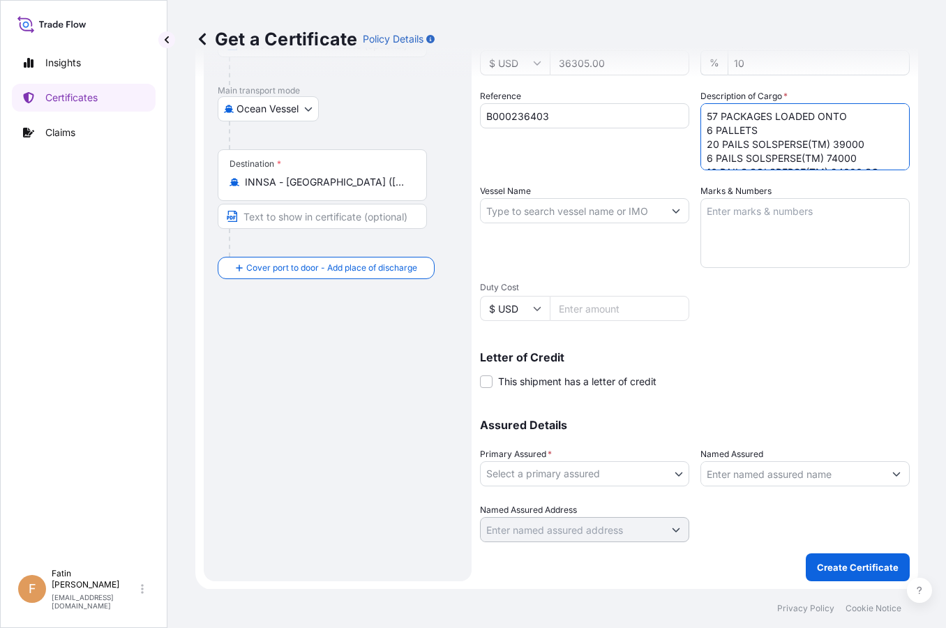
type textarea "57 PACKAGES LOADED ONTO 6 PALLETS 20 PAILS SOLSPERSE(TM) 39000 6 PAILS SOLSPERS…"
click at [561, 479] on body "Insights Certificates Claims F Fatin Japridin [EMAIL_ADDRESS][DOMAIN_NAME] Get …" at bounding box center [473, 314] width 946 height 628
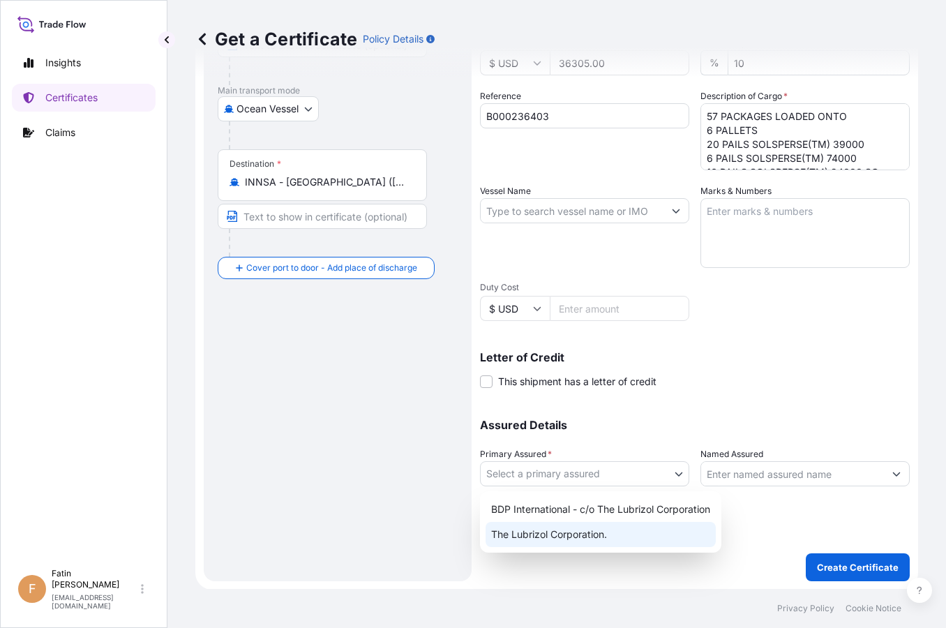
click at [557, 534] on div "The Lubrizol Corporation." at bounding box center [600, 534] width 230 height 25
select select "32212"
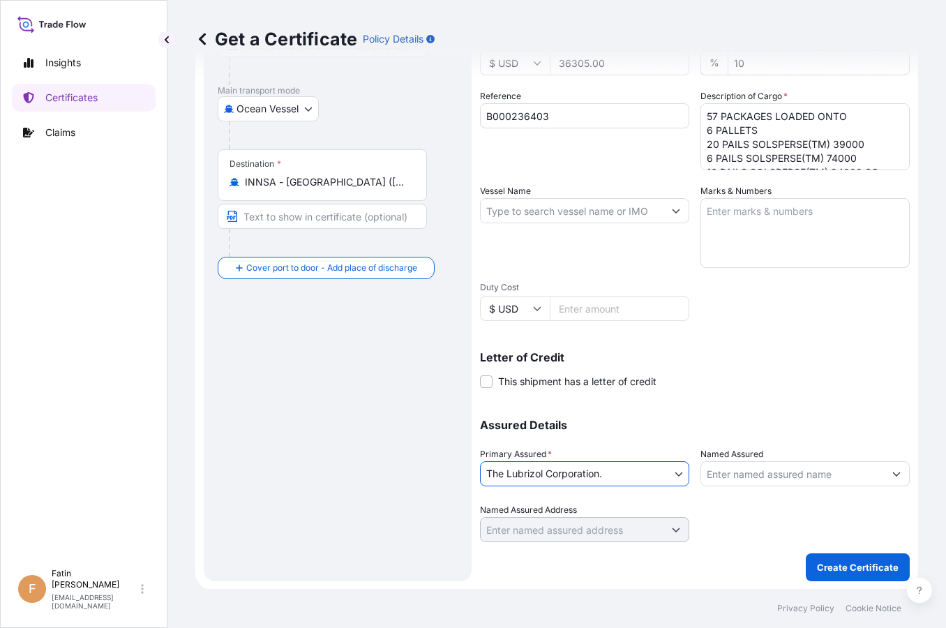
scroll to position [0, 0]
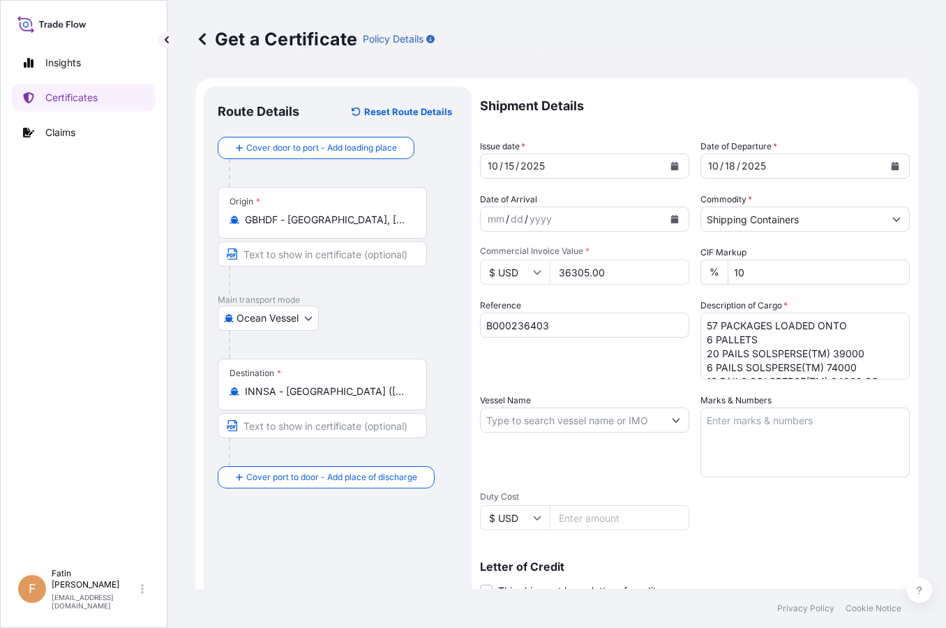
click at [109, 329] on div "Insights Certificates Claims" at bounding box center [84, 298] width 144 height 525
click at [597, 418] on input "Vessel Name" at bounding box center [572, 419] width 183 height 25
paste input "OAKLAND EXPRESS"
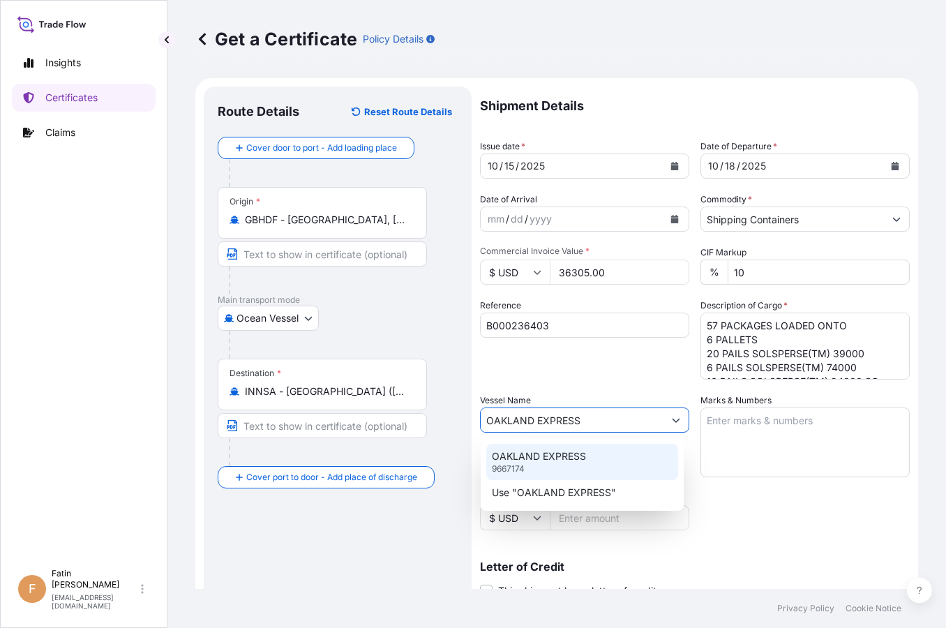
click at [547, 459] on p "OAKLAND EXPRESS" at bounding box center [539, 456] width 94 height 14
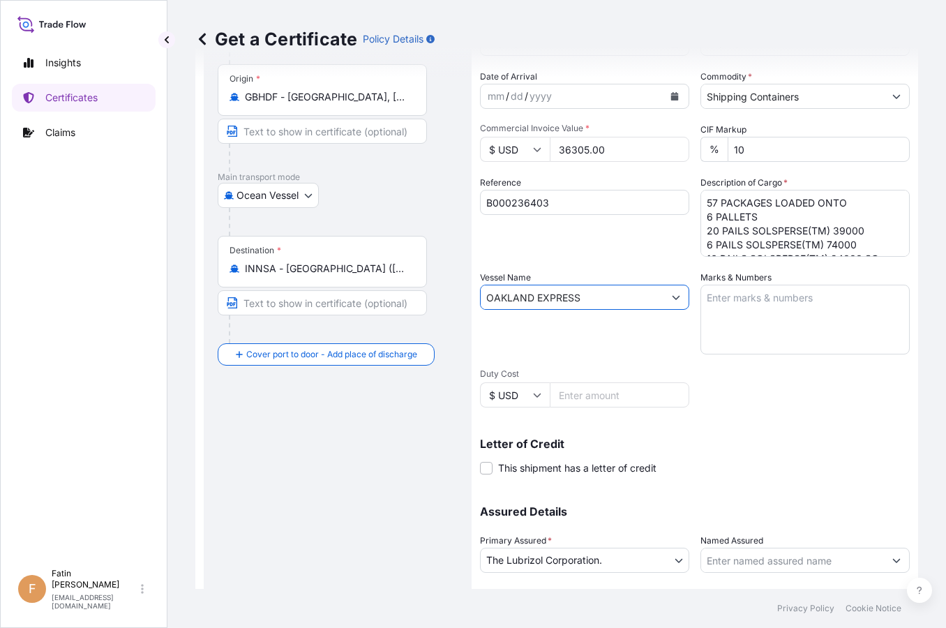
scroll to position [209, 0]
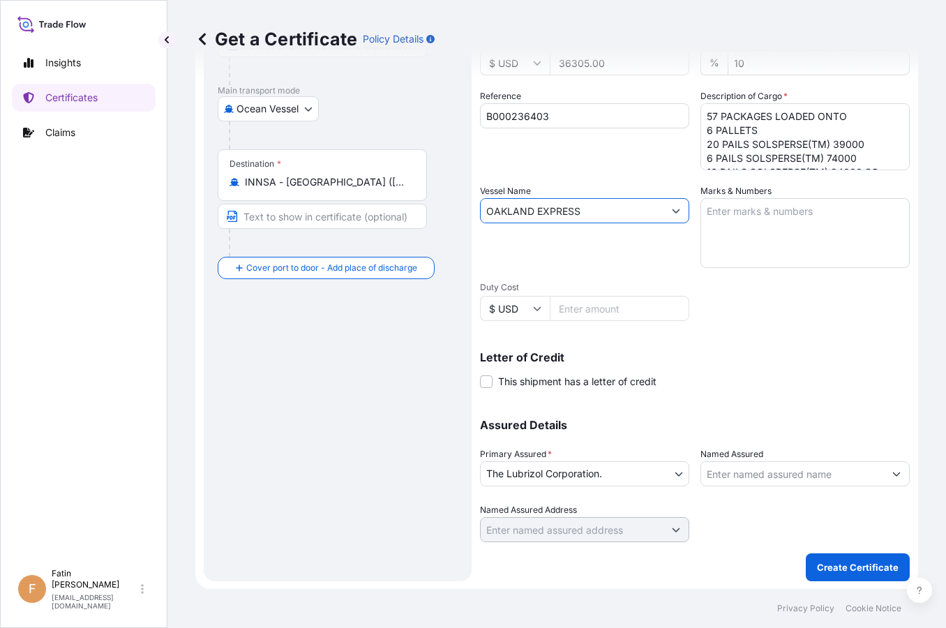
type input "OAKLAND EXPRESS"
click at [387, 451] on div "Route Details Reset Route Details Cover door to port - Add loading place Place …" at bounding box center [338, 229] width 240 height 676
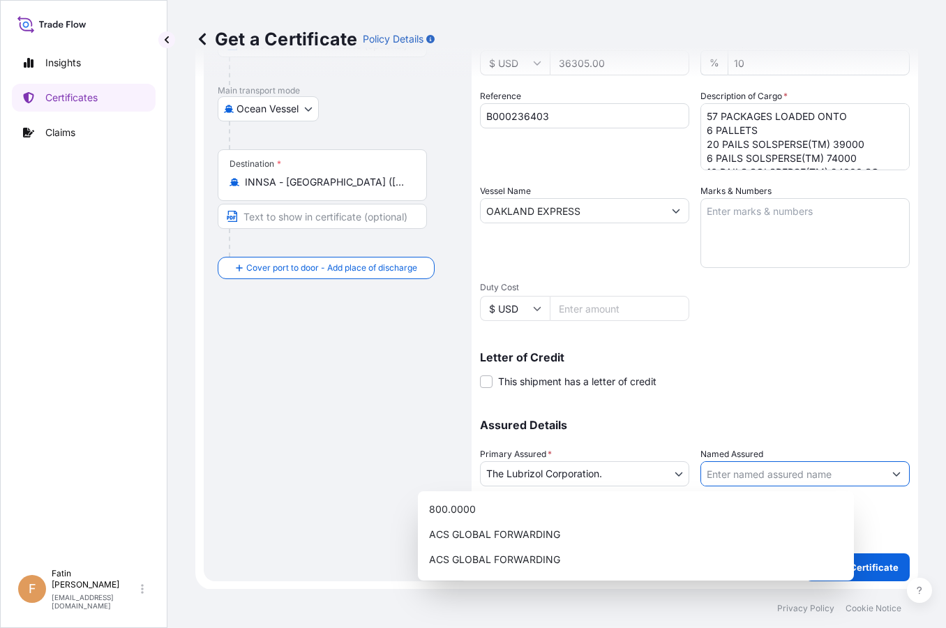
click at [848, 465] on input "Named Assured" at bounding box center [792, 473] width 183 height 25
paste input "SIEGWERK INDIA PRIVATE LIMITED"
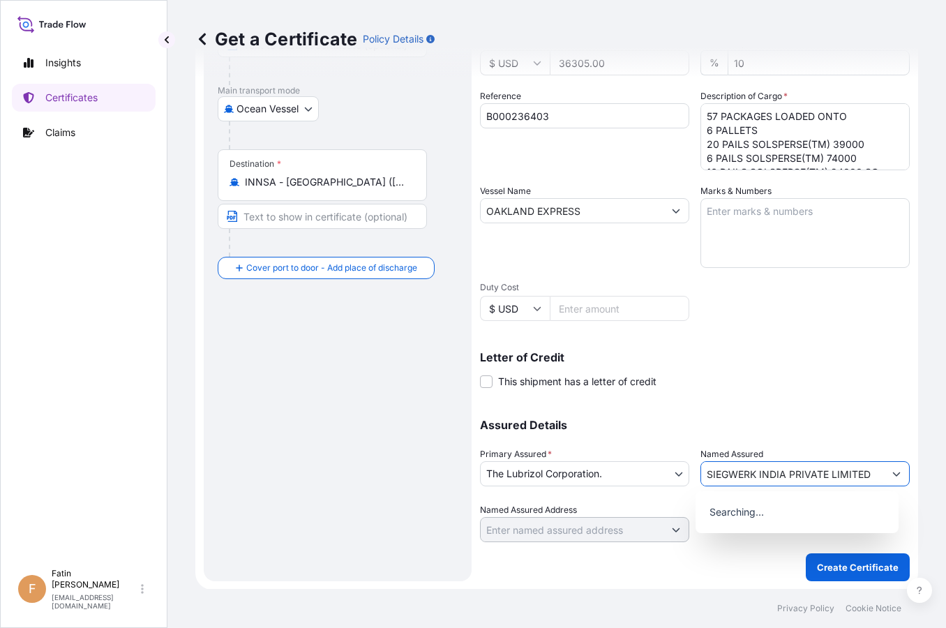
type input "SIEGWERK INDIA PRIVATE LIMITED"
click at [805, 392] on div "Shipment Details Issue date * [DATE] Date of Departure * [DATE] Date of Arrival…" at bounding box center [695, 209] width 430 height 665
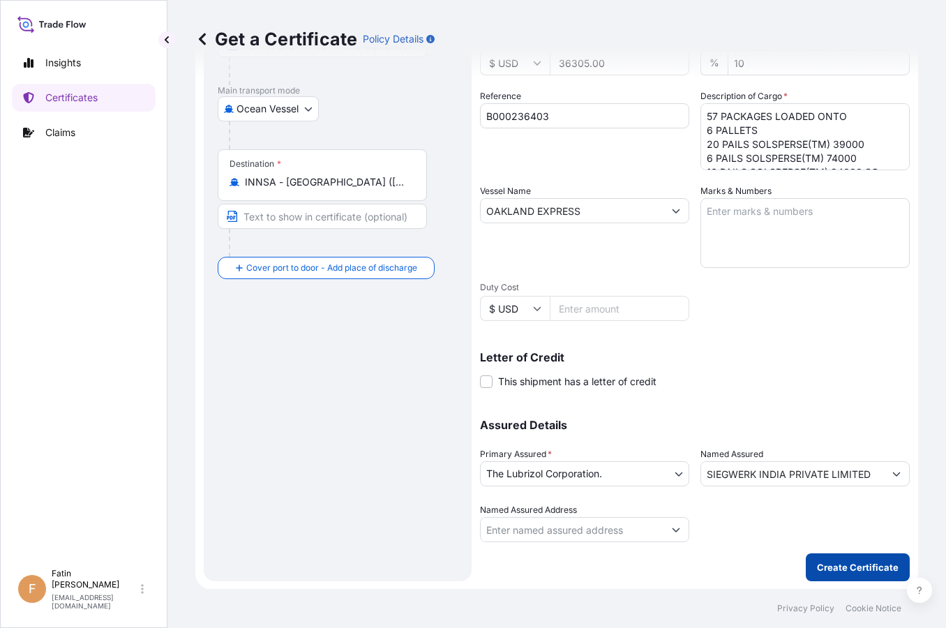
click at [837, 562] on p "Create Certificate" at bounding box center [858, 567] width 82 height 14
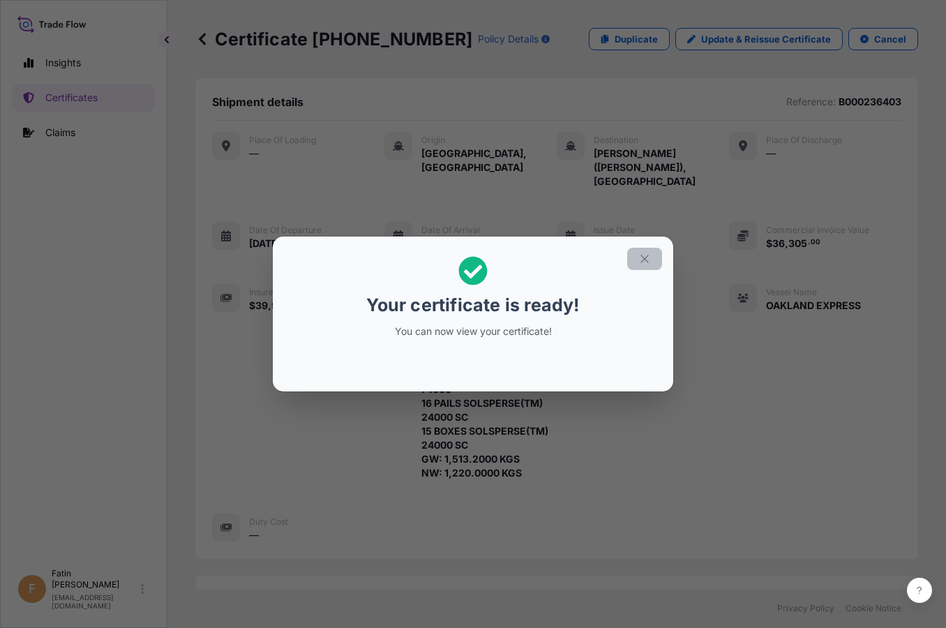
click at [646, 259] on icon "button" at bounding box center [644, 259] width 13 height 13
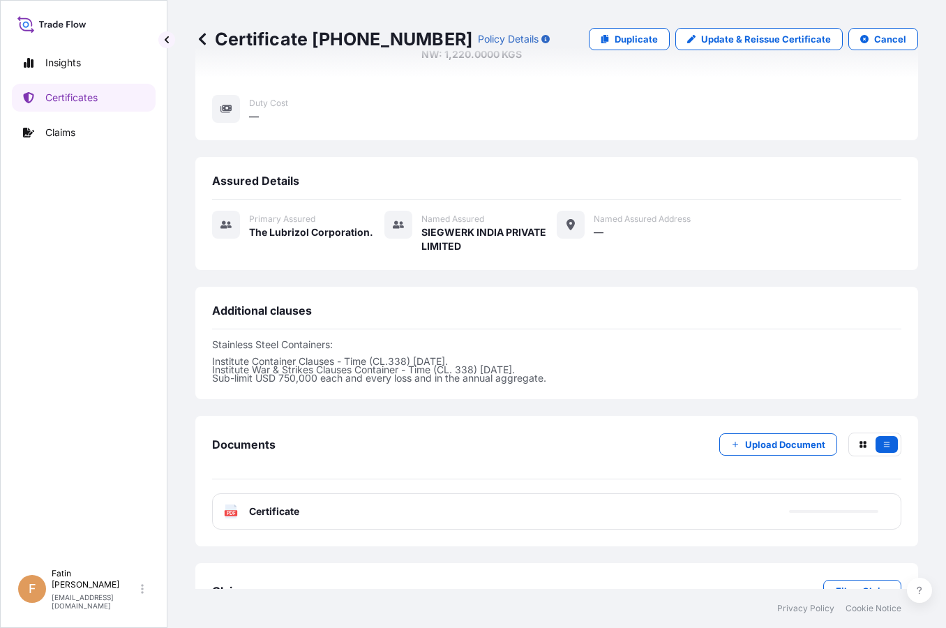
scroll to position [444, 0]
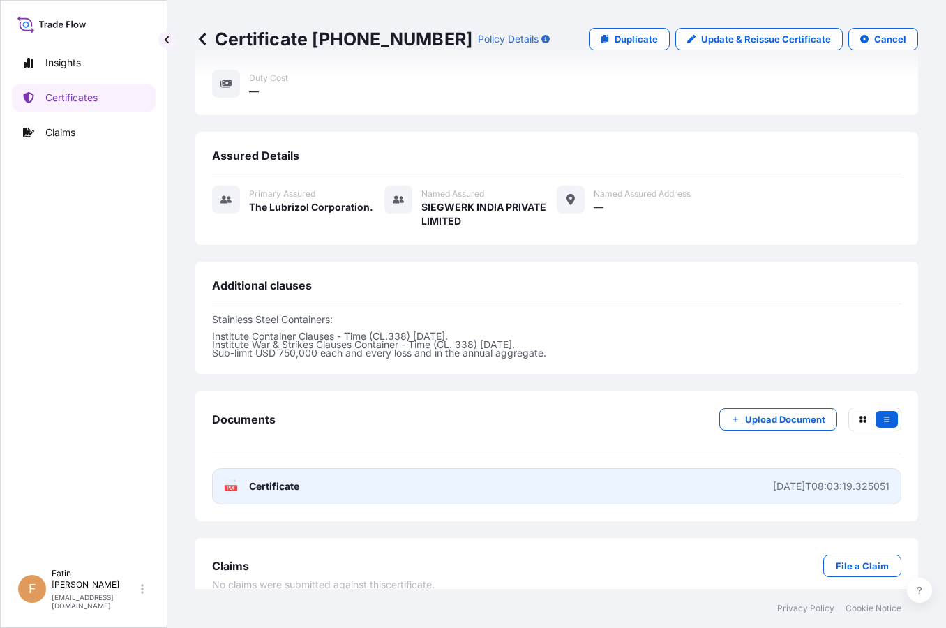
click at [598, 474] on link "PDF Certificate [DATE]T08:03:19.325051" at bounding box center [556, 486] width 689 height 36
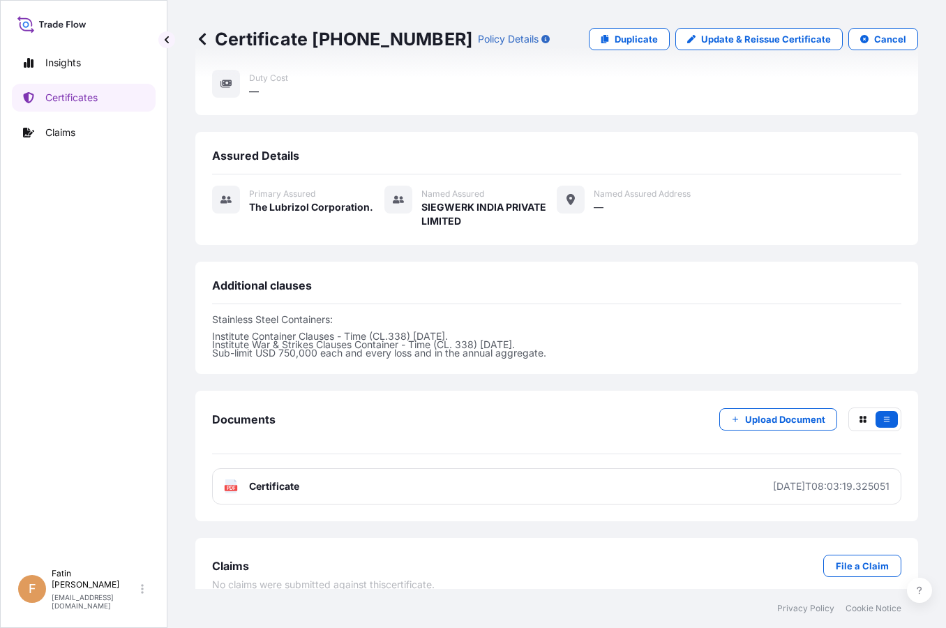
click at [49, 21] on icon at bounding box center [51, 24] width 69 height 20
click at [140, 598] on div "[PERSON_NAME] [PERSON_NAME][EMAIL_ADDRESS][DOMAIN_NAME]" at bounding box center [101, 589] width 98 height 42
